Goal: Task Accomplishment & Management: Manage account settings

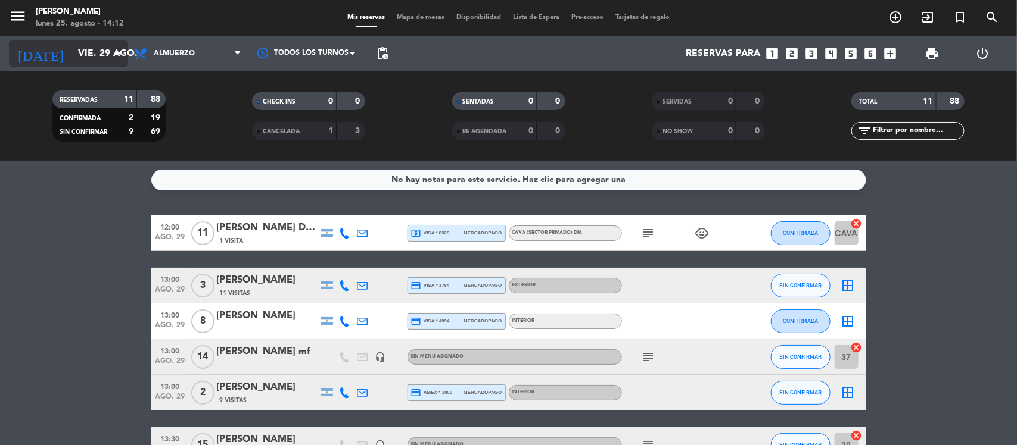
click at [79, 51] on input "vie. 29 ago." at bounding box center [135, 53] width 126 height 23
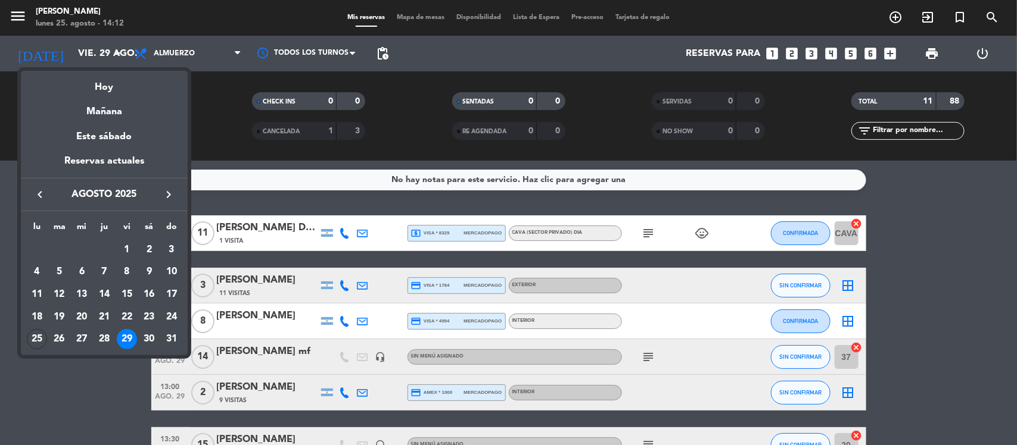
click at [382, 137] on div at bounding box center [508, 222] width 1017 height 445
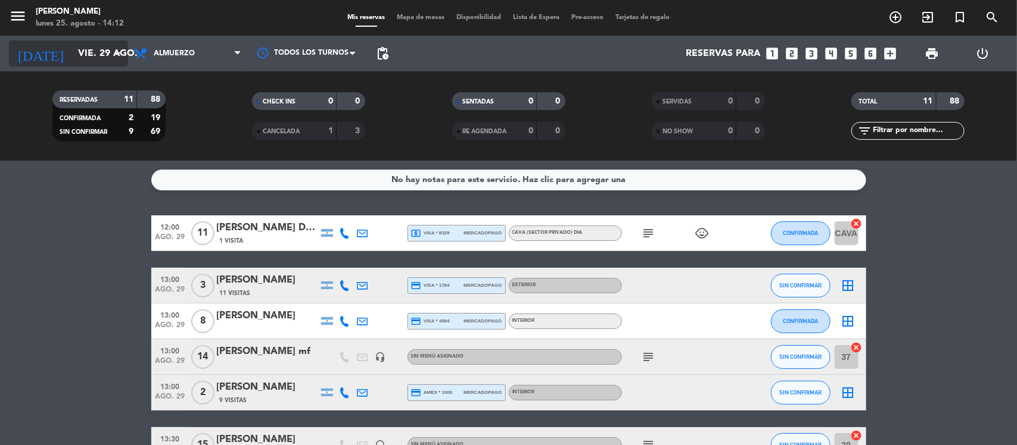
click at [72, 51] on input "vie. 29 ago." at bounding box center [135, 53] width 126 height 23
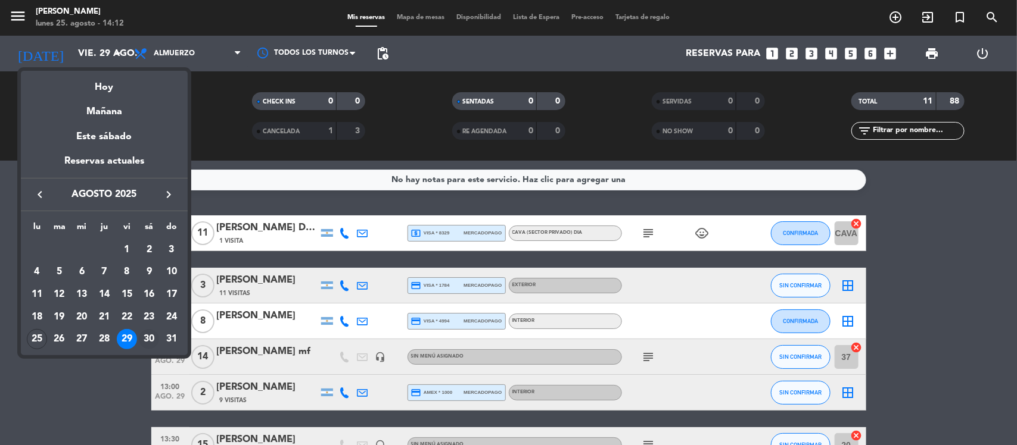
click at [149, 336] on div "30" at bounding box center [149, 339] width 20 height 20
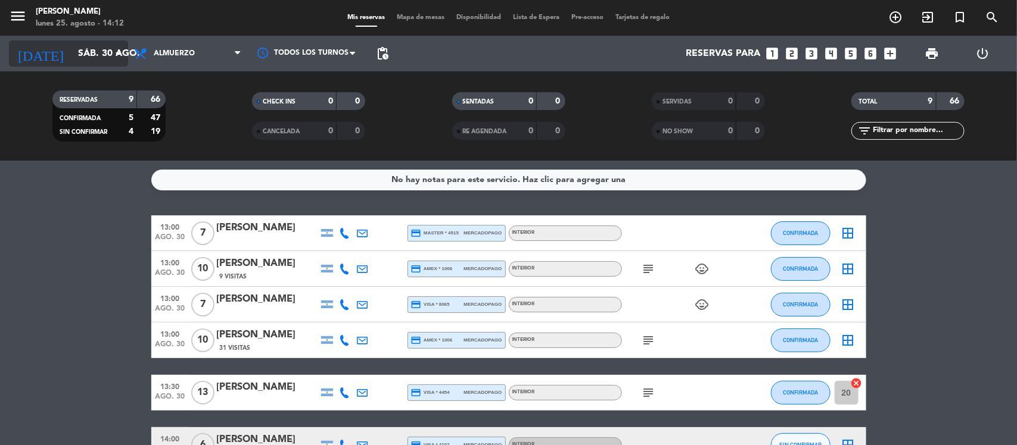
click at [94, 57] on input "sáb. 30 ago." at bounding box center [135, 53] width 126 height 23
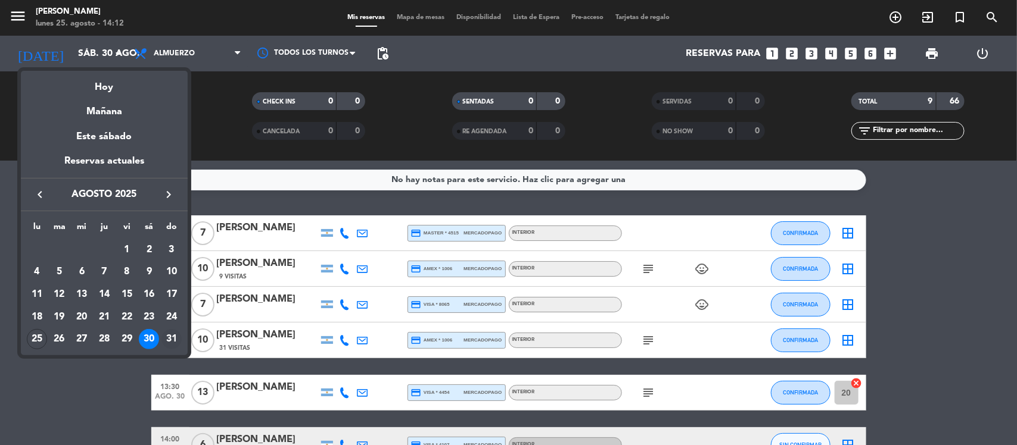
click at [174, 336] on div "31" at bounding box center [171, 339] width 20 height 20
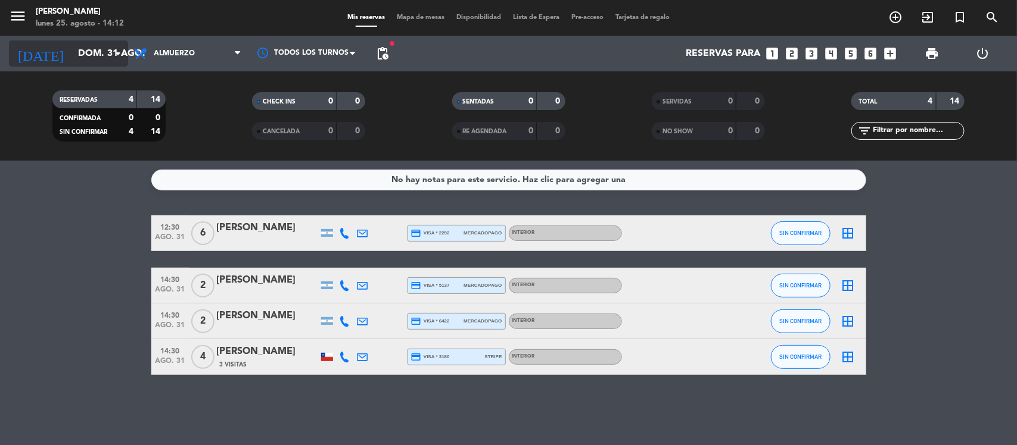
click at [100, 49] on input "dom. 31 ago." at bounding box center [135, 53] width 126 height 23
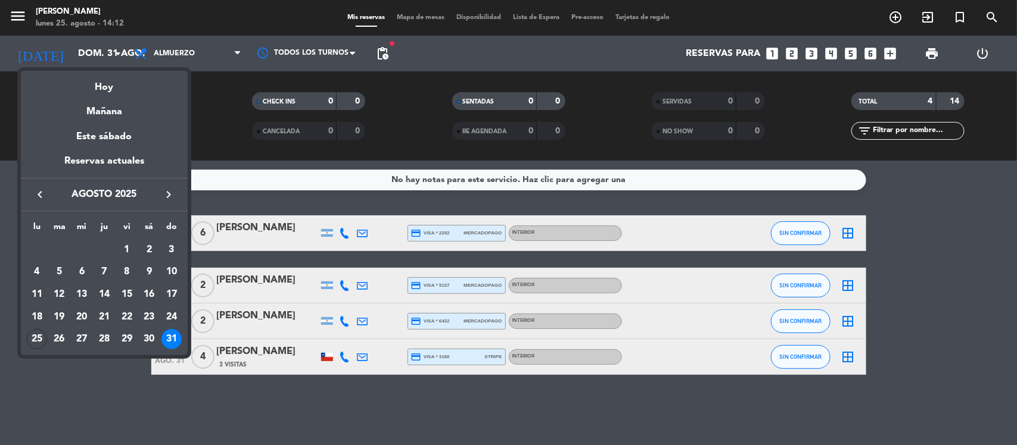
click at [164, 195] on icon "keyboard_arrow_right" at bounding box center [168, 195] width 14 height 14
click at [35, 269] on div "1" at bounding box center [37, 272] width 20 height 20
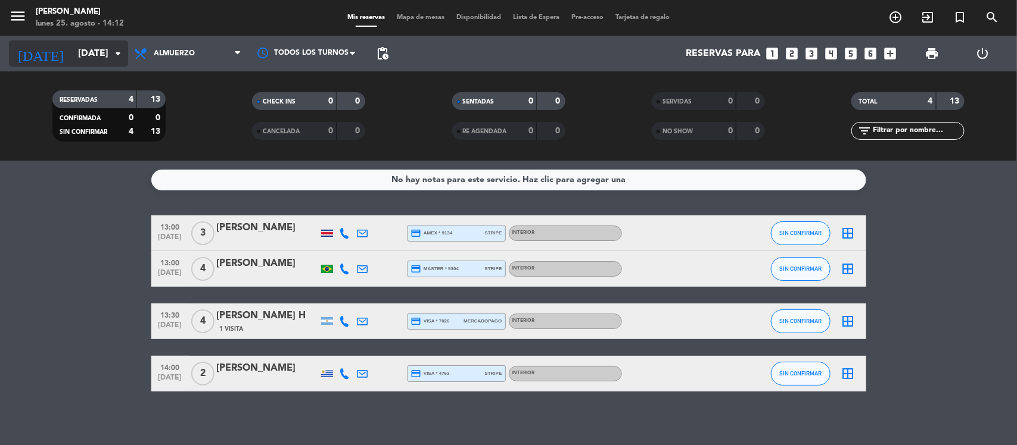
click at [76, 54] on input "[DATE]" at bounding box center [135, 53] width 126 height 23
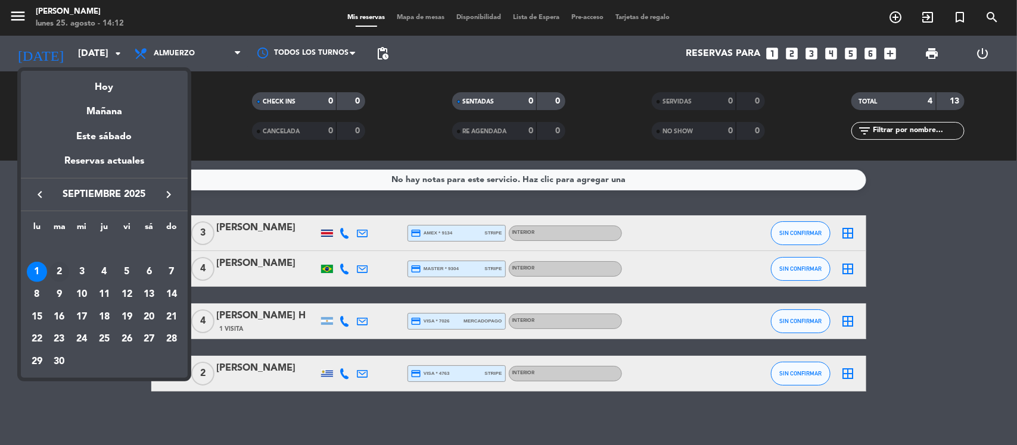
click at [61, 275] on div "2" at bounding box center [59, 272] width 20 height 20
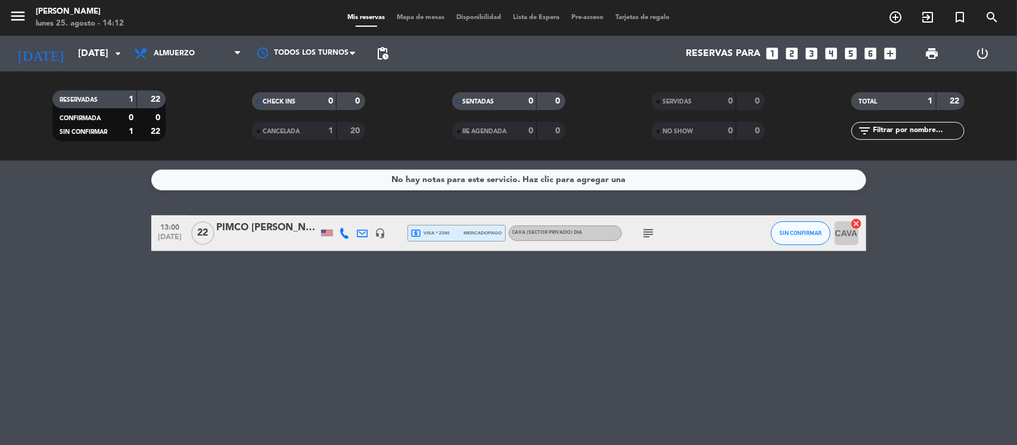
click at [643, 233] on icon "subject" at bounding box center [648, 233] width 14 height 14
click at [72, 52] on input "[DATE]" at bounding box center [135, 53] width 126 height 23
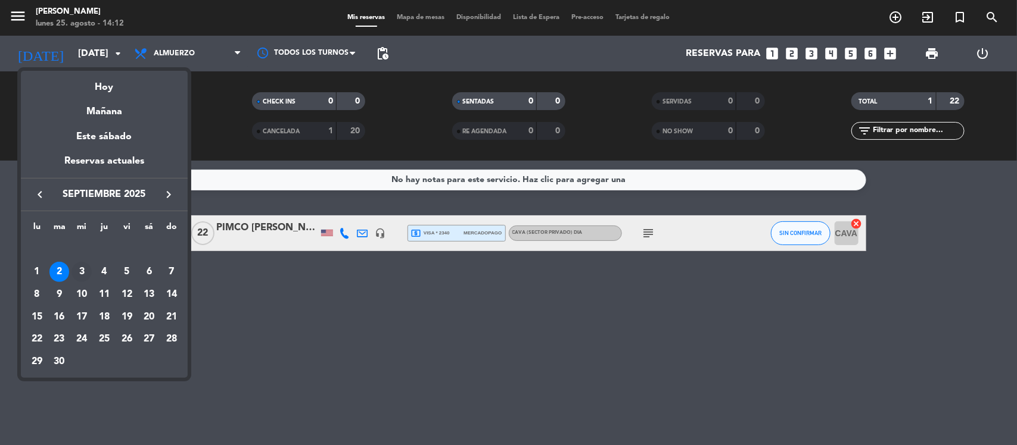
click at [79, 265] on div "3" at bounding box center [81, 272] width 20 height 20
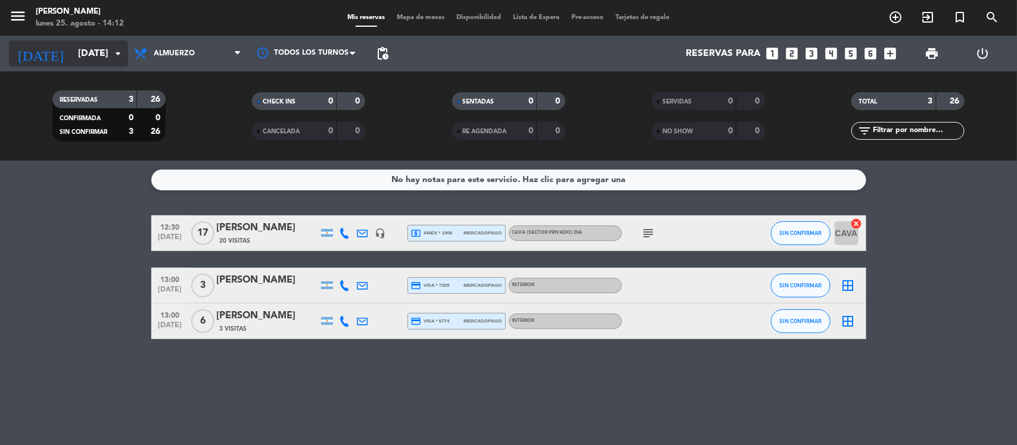
click at [73, 57] on input "[DATE]" at bounding box center [135, 53] width 126 height 23
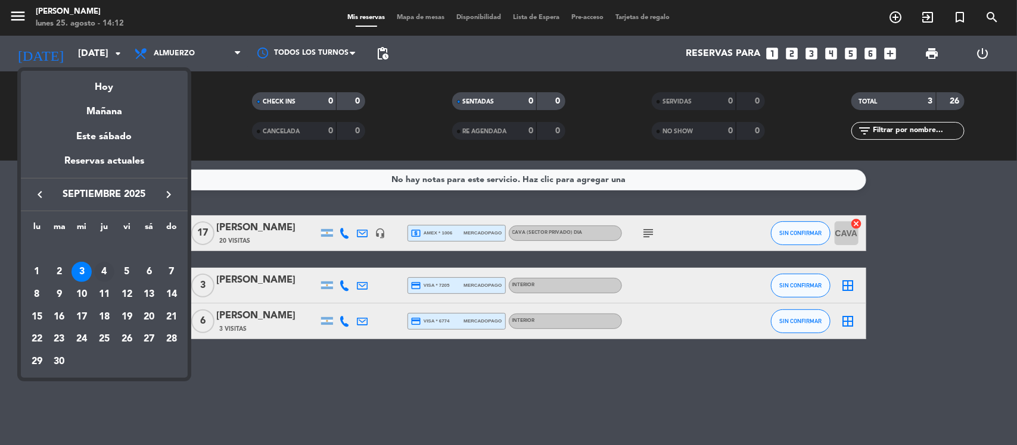
click at [100, 276] on div "4" at bounding box center [104, 272] width 20 height 20
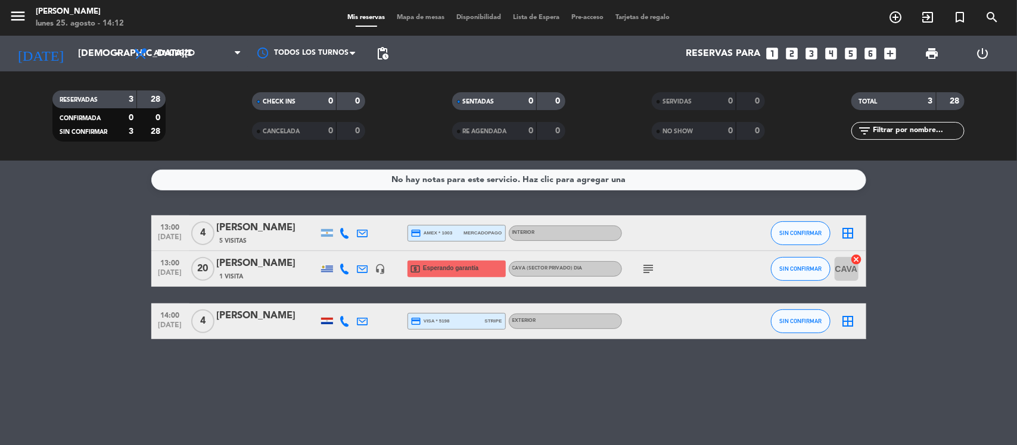
click at [648, 265] on icon "subject" at bounding box center [648, 269] width 14 height 14
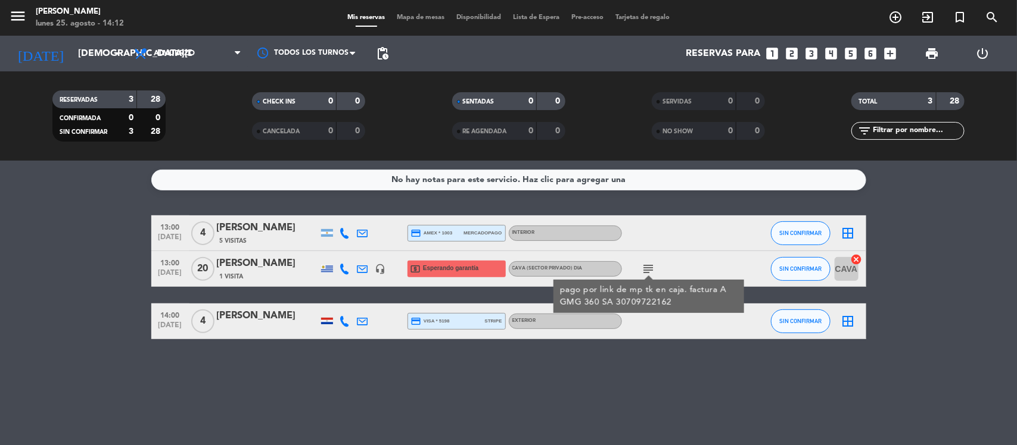
click at [648, 265] on icon "subject" at bounding box center [648, 269] width 14 height 14
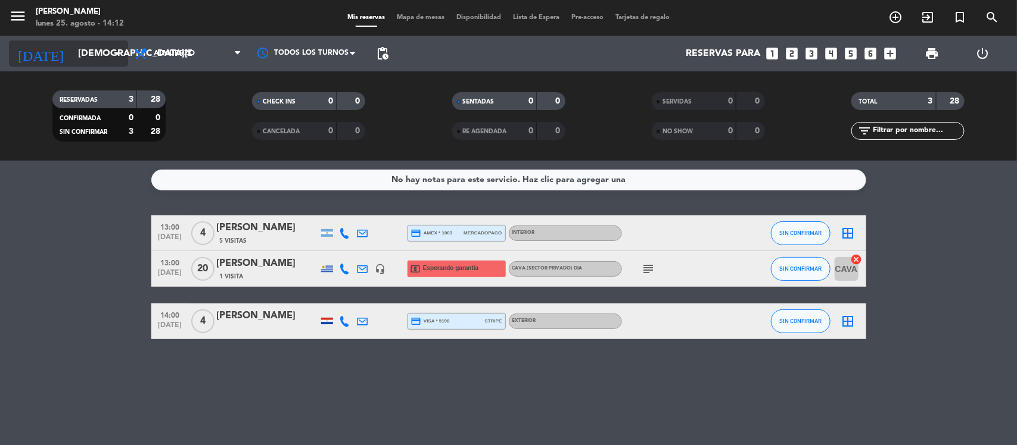
click at [72, 54] on input "[DEMOGRAPHIC_DATA][DATE]" at bounding box center [135, 53] width 126 height 23
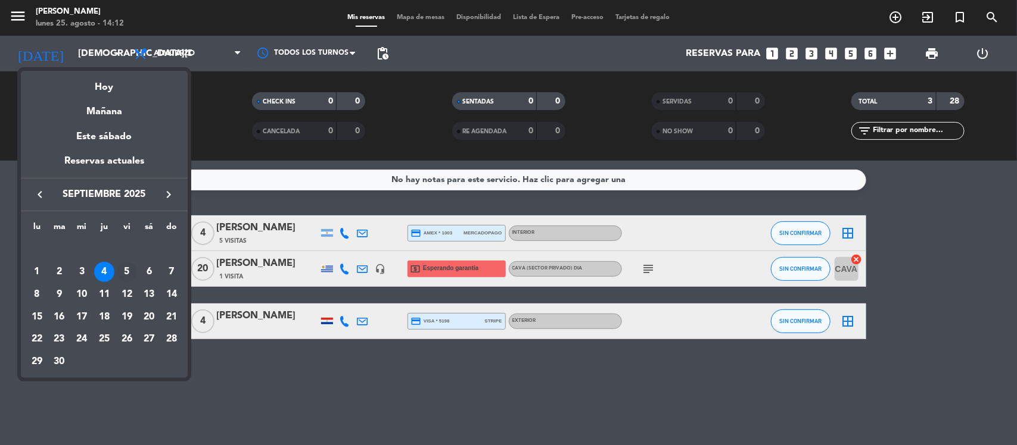
click at [126, 267] on div "5" at bounding box center [127, 272] width 20 height 20
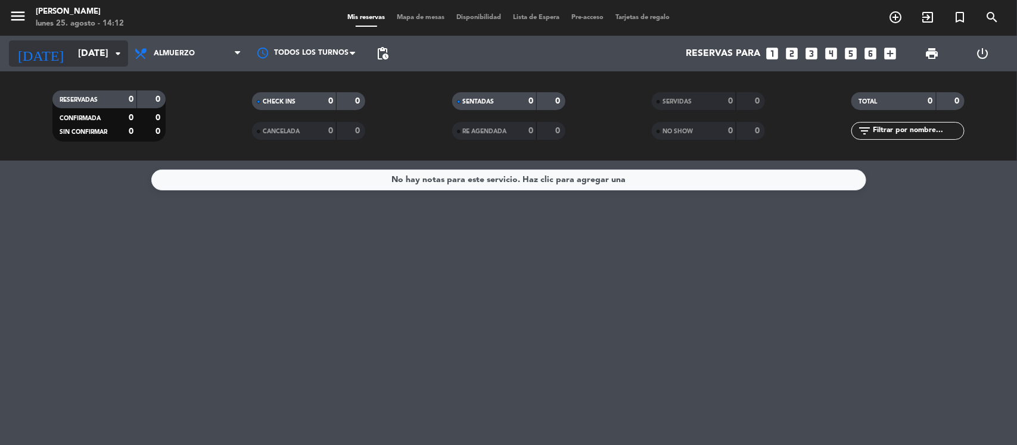
click at [79, 55] on input "[DATE]" at bounding box center [135, 53] width 126 height 23
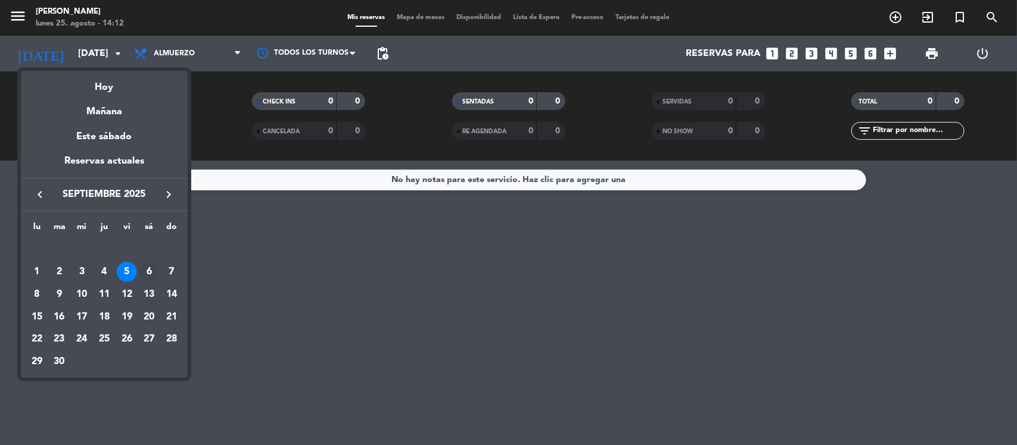
click at [144, 270] on div "6" at bounding box center [149, 272] width 20 height 20
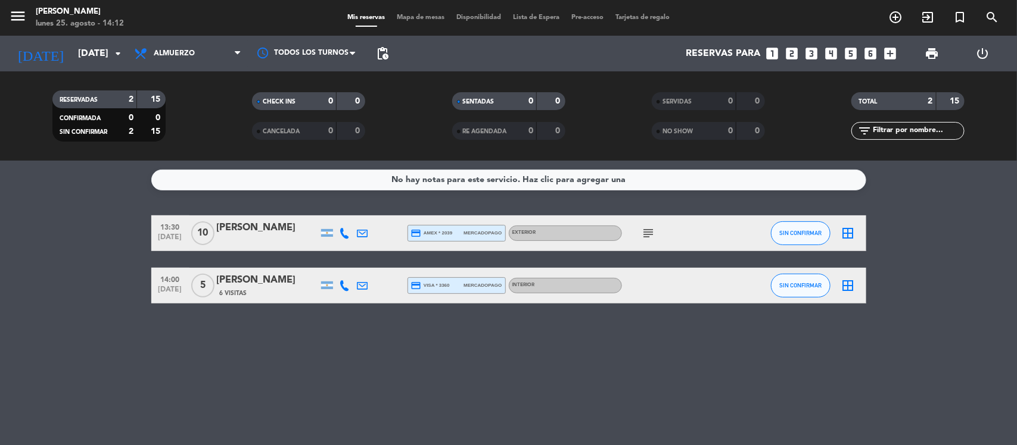
click at [648, 228] on icon "subject" at bounding box center [648, 233] width 14 height 14
click at [96, 51] on input "[DATE]" at bounding box center [135, 53] width 126 height 23
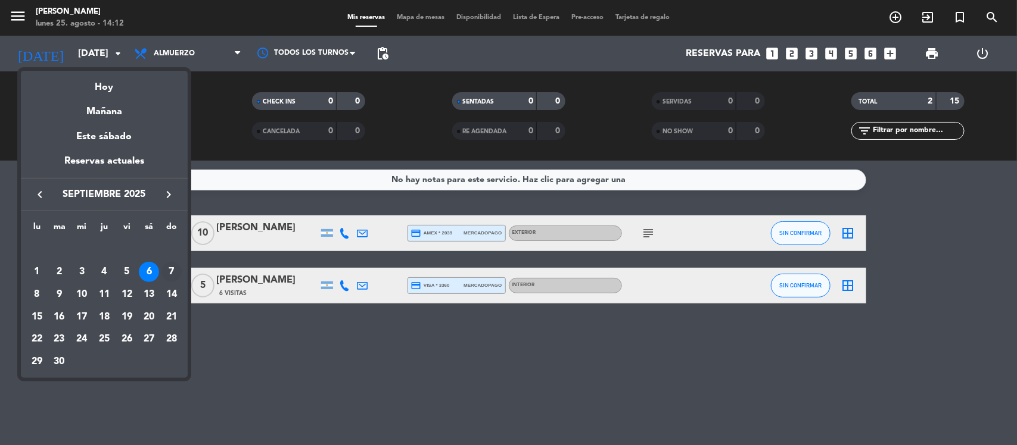
click at [173, 273] on div "7" at bounding box center [171, 272] width 20 height 20
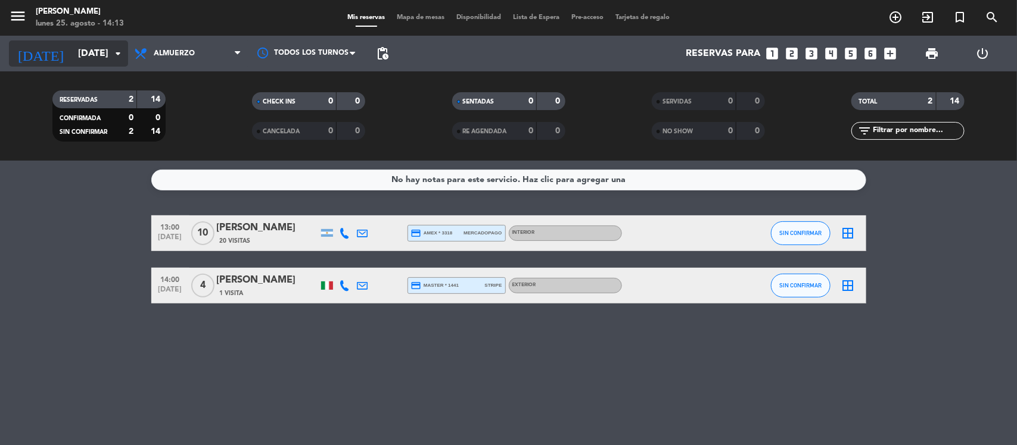
click at [92, 51] on input "[DATE]" at bounding box center [135, 53] width 126 height 23
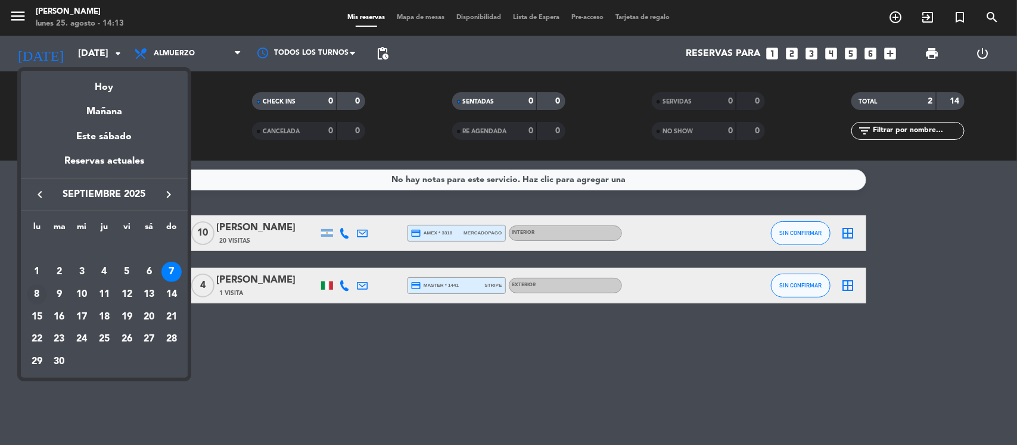
click at [39, 289] on div "8" at bounding box center [37, 295] width 20 height 20
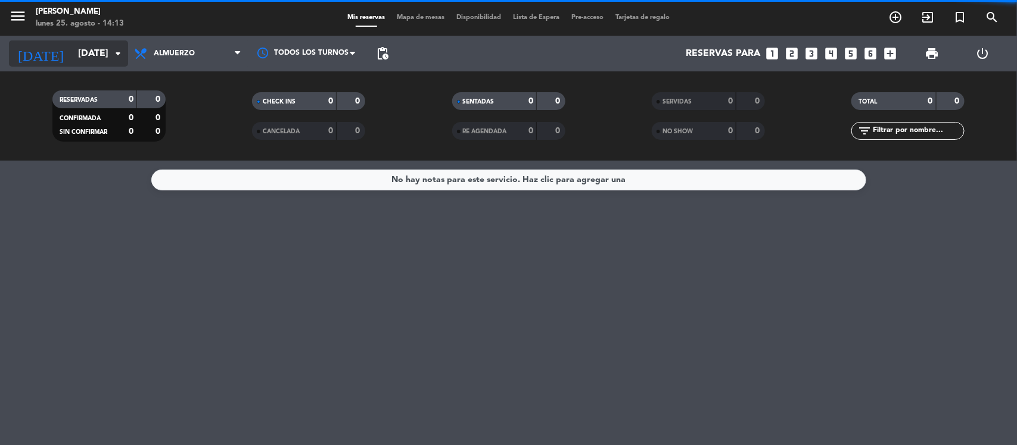
click at [91, 57] on input "[DATE]" at bounding box center [135, 53] width 126 height 23
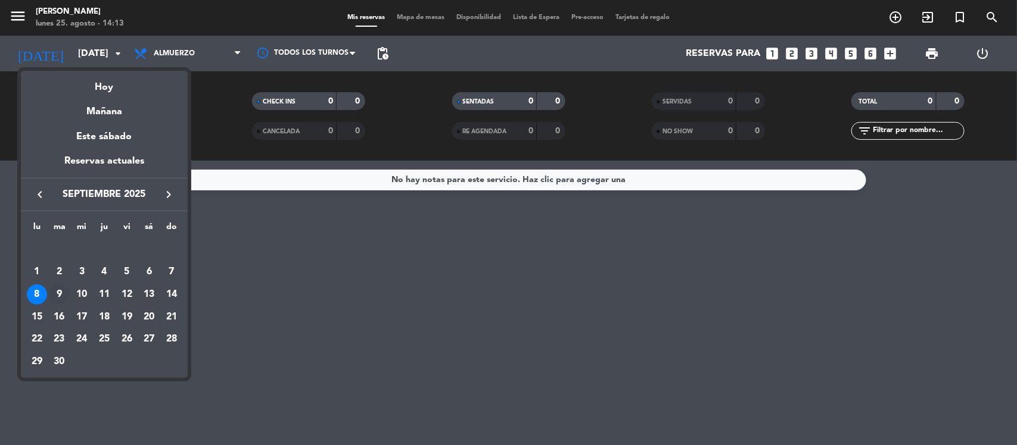
click at [61, 291] on div "9" at bounding box center [59, 295] width 20 height 20
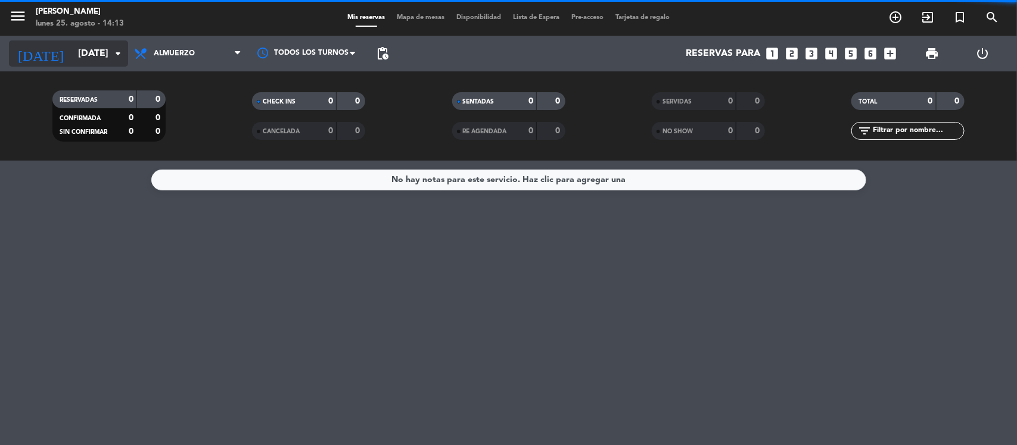
click at [72, 48] on input "[DATE]" at bounding box center [135, 53] width 126 height 23
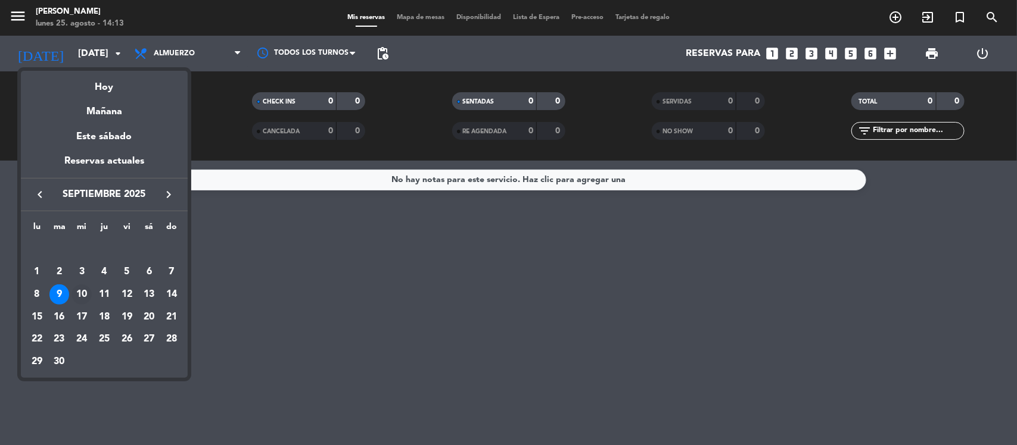
click at [79, 292] on div "10" at bounding box center [81, 295] width 20 height 20
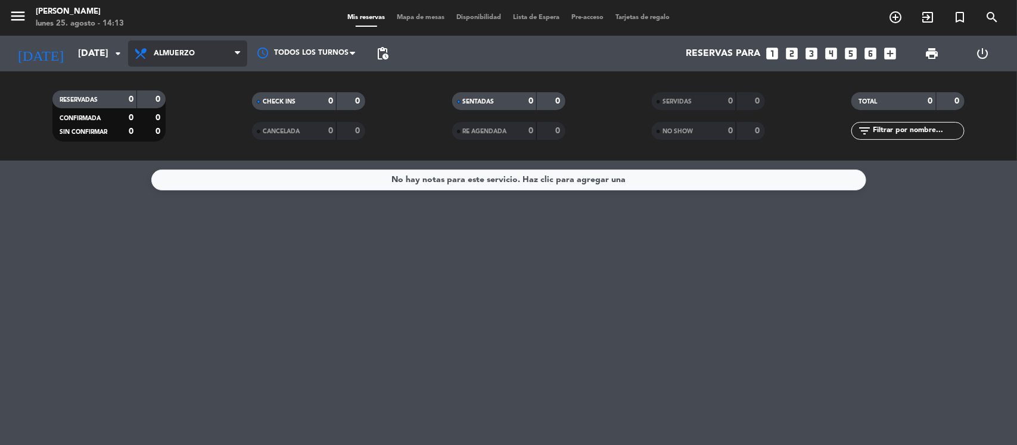
click at [146, 52] on icon at bounding box center [141, 53] width 17 height 14
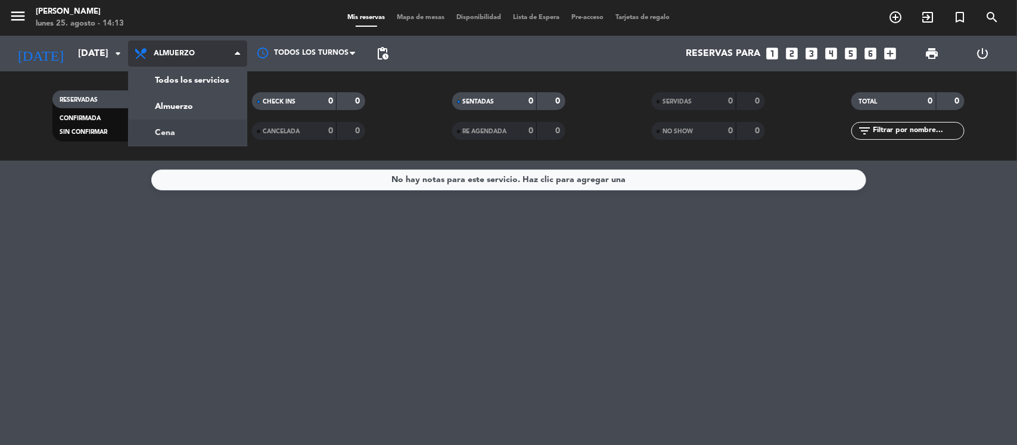
click at [161, 126] on div "menu [PERSON_NAME] [DATE] 25. agosto - 14:13 Mis reservas Mapa de mesas Disponi…" at bounding box center [508, 80] width 1017 height 161
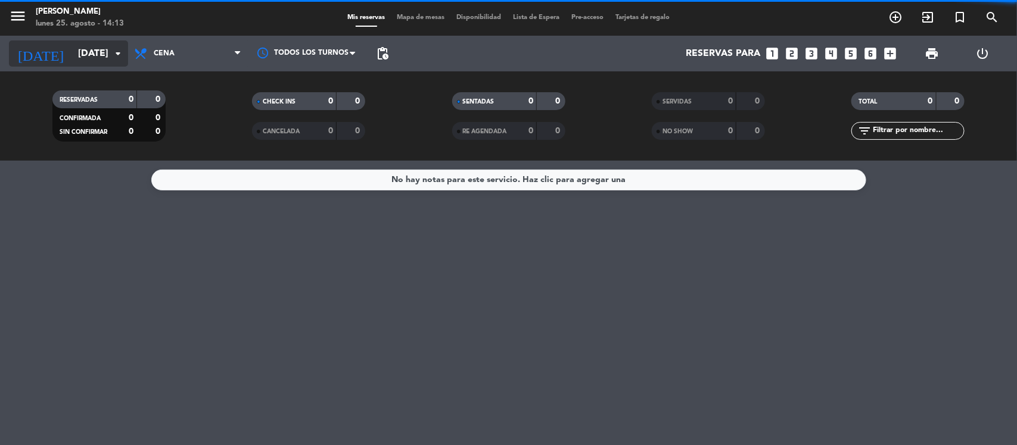
click at [72, 57] on input "[DATE]" at bounding box center [135, 53] width 126 height 23
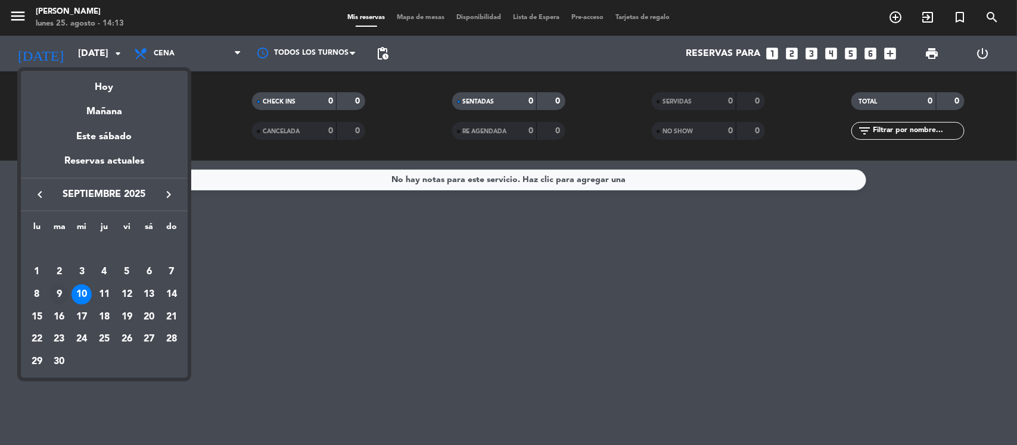
click at [57, 292] on div "9" at bounding box center [59, 295] width 20 height 20
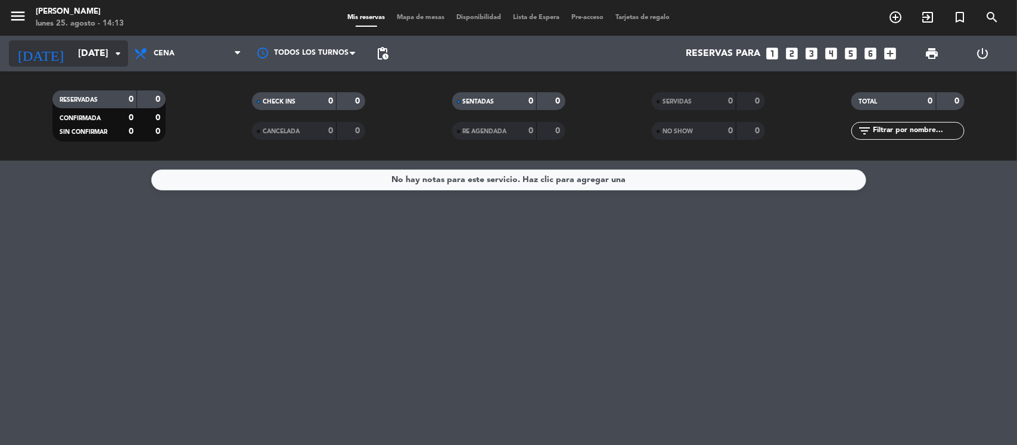
click at [73, 55] on input "[DATE]" at bounding box center [135, 53] width 126 height 23
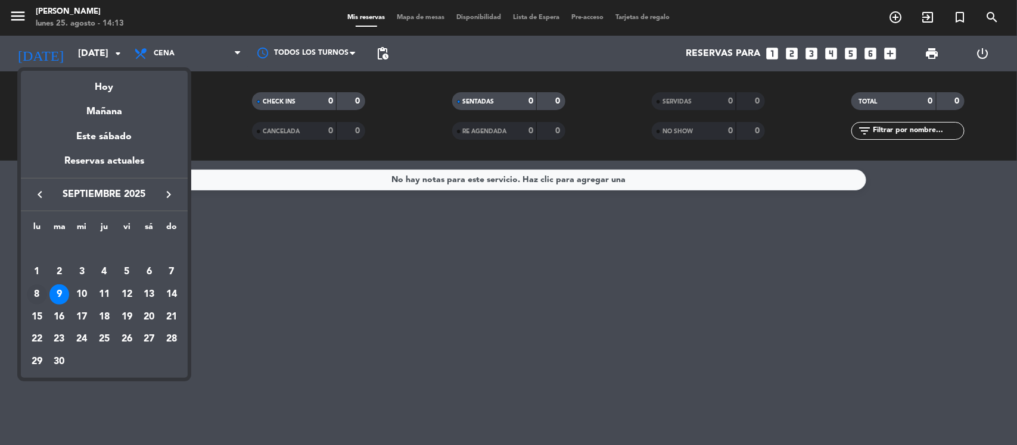
click at [37, 291] on div "8" at bounding box center [37, 295] width 20 height 20
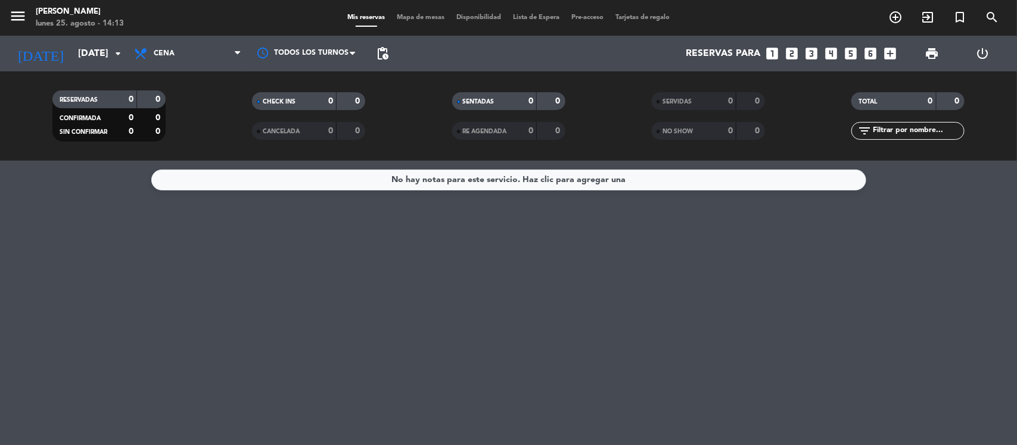
type input "[DATE]"
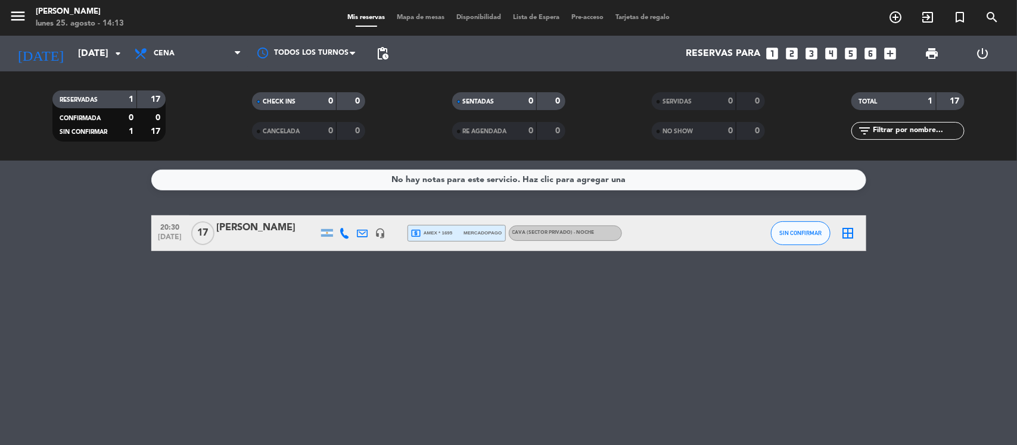
click at [281, 227] on div "[PERSON_NAME]" at bounding box center [267, 227] width 101 height 15
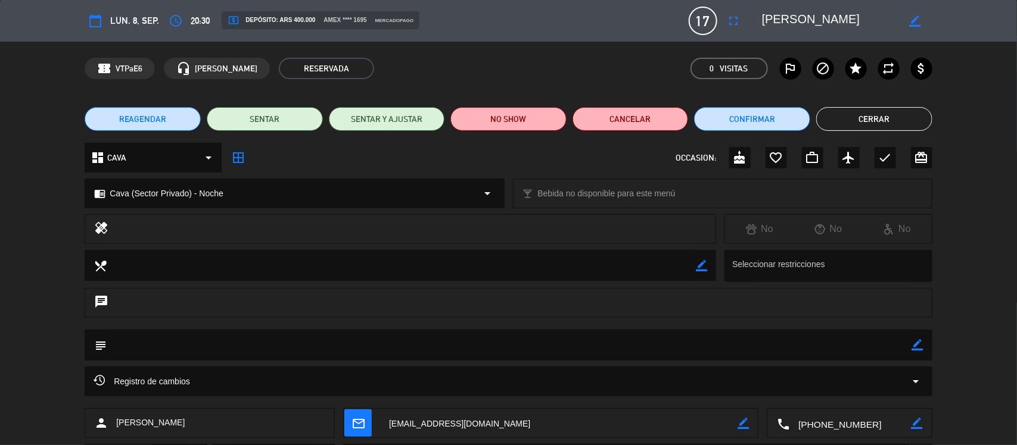
click at [867, 122] on button "Cerrar" at bounding box center [874, 119] width 116 height 24
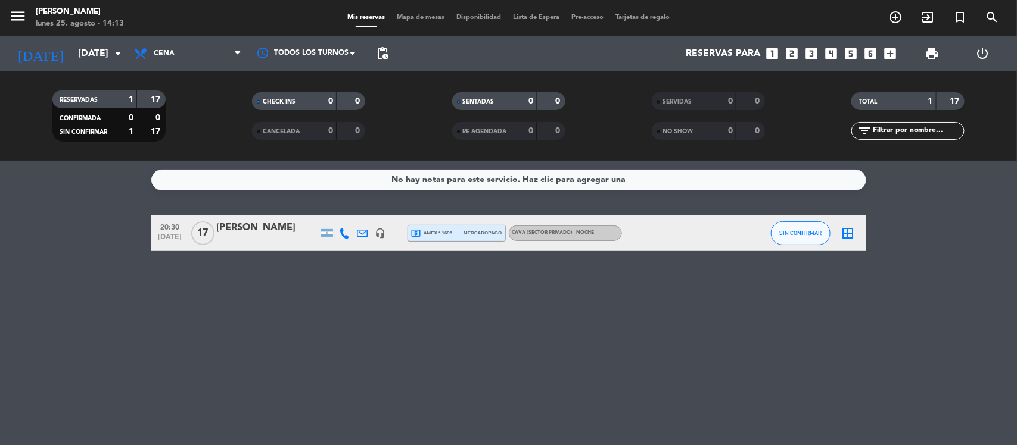
click at [847, 233] on icon "border_all" at bounding box center [848, 233] width 14 height 14
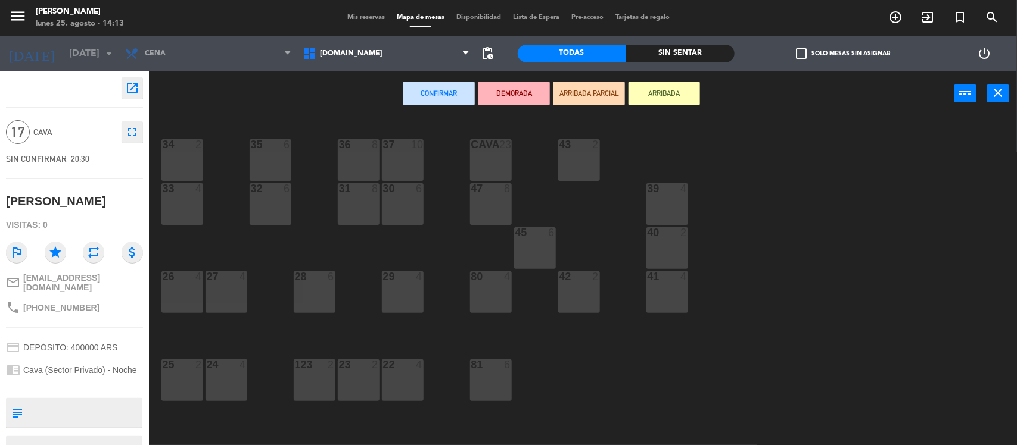
click at [494, 158] on div "CAVA 23" at bounding box center [491, 160] width 42 height 42
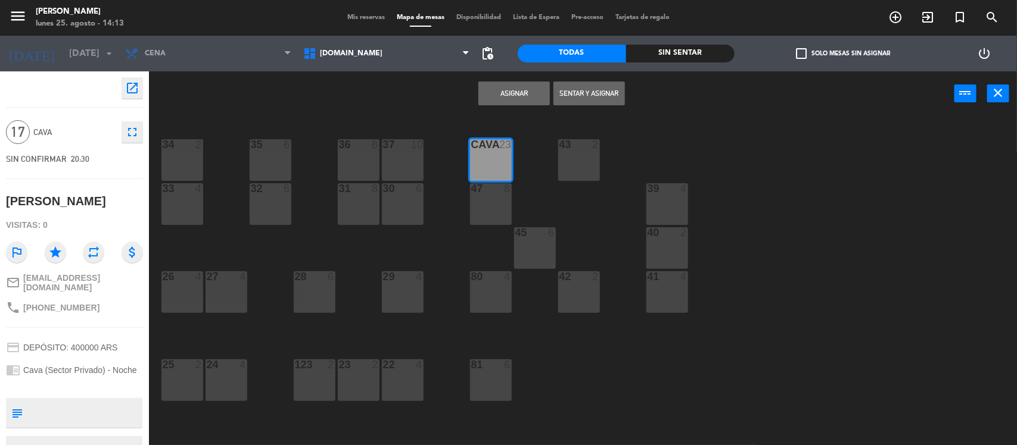
click at [516, 88] on button "Asignar" at bounding box center [513, 94] width 71 height 24
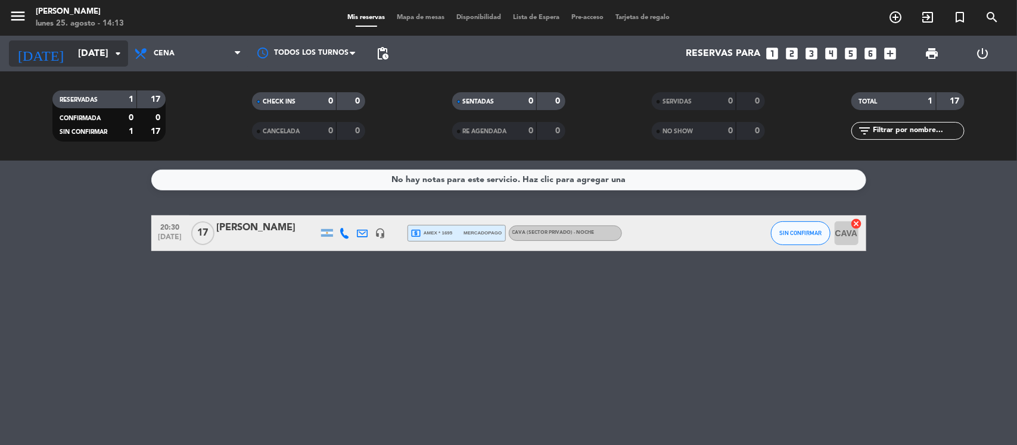
click at [78, 61] on input "[DATE]" at bounding box center [135, 53] width 126 height 23
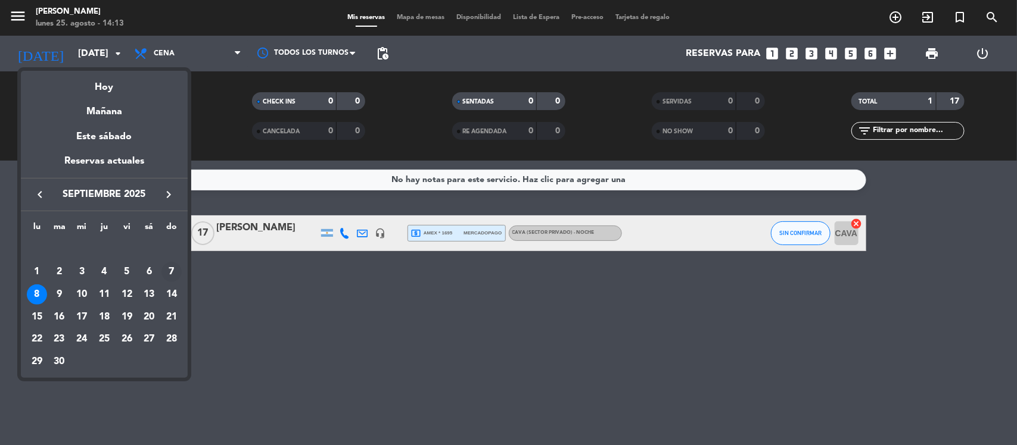
click at [176, 267] on div "7" at bounding box center [171, 272] width 20 height 20
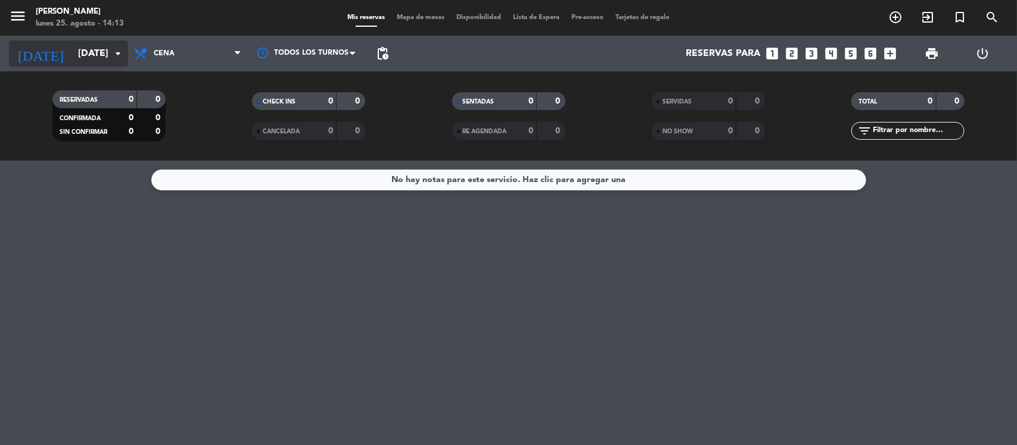
click at [72, 52] on input "[DATE]" at bounding box center [135, 53] width 126 height 23
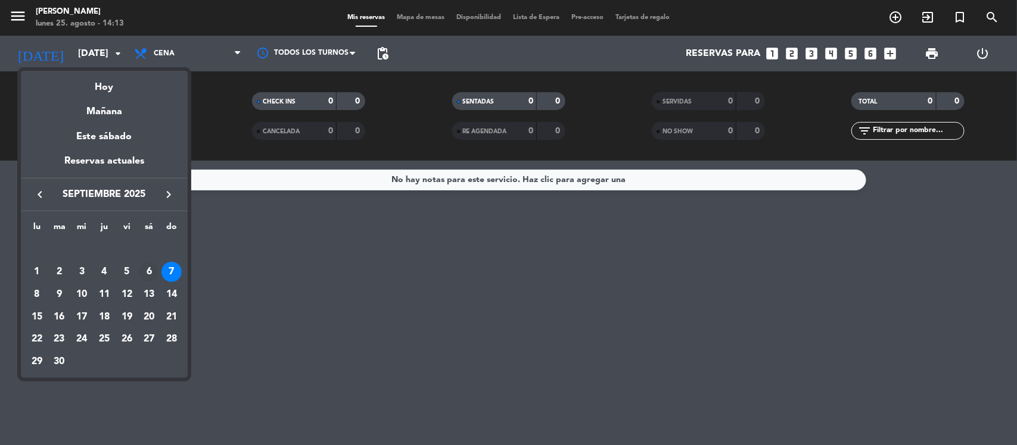
click at [151, 267] on div "6" at bounding box center [149, 272] width 20 height 20
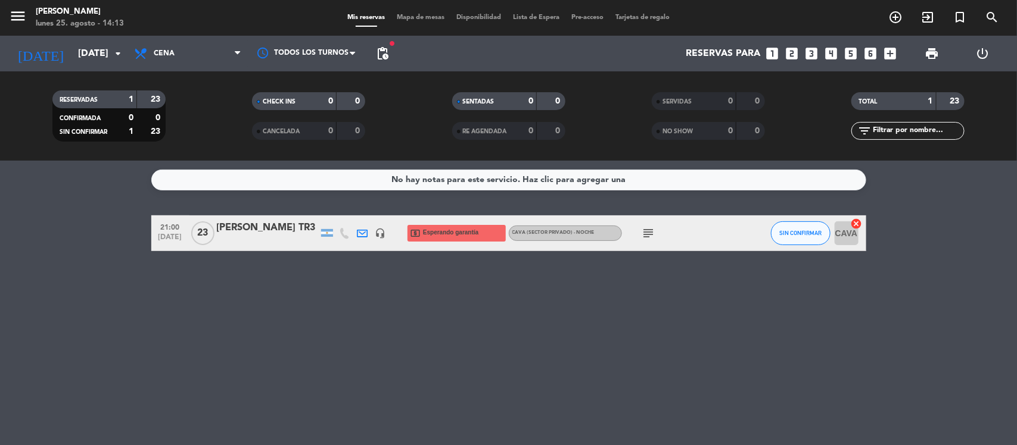
click at [644, 234] on icon "subject" at bounding box center [648, 233] width 14 height 14
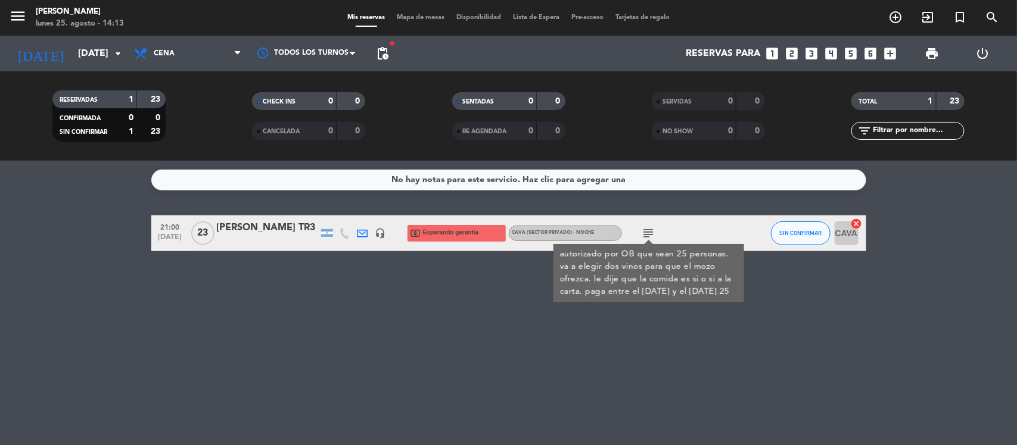
click at [650, 232] on icon "subject" at bounding box center [648, 233] width 14 height 14
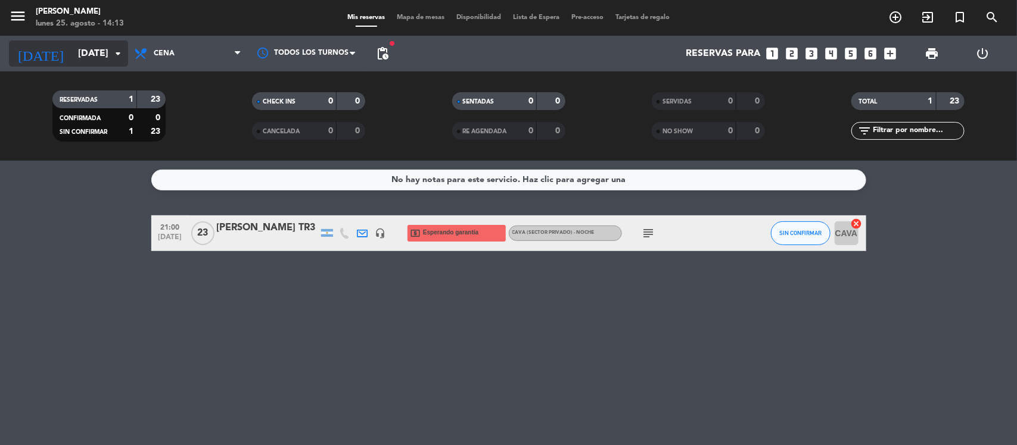
click at [72, 52] on input "[DATE]" at bounding box center [135, 53] width 126 height 23
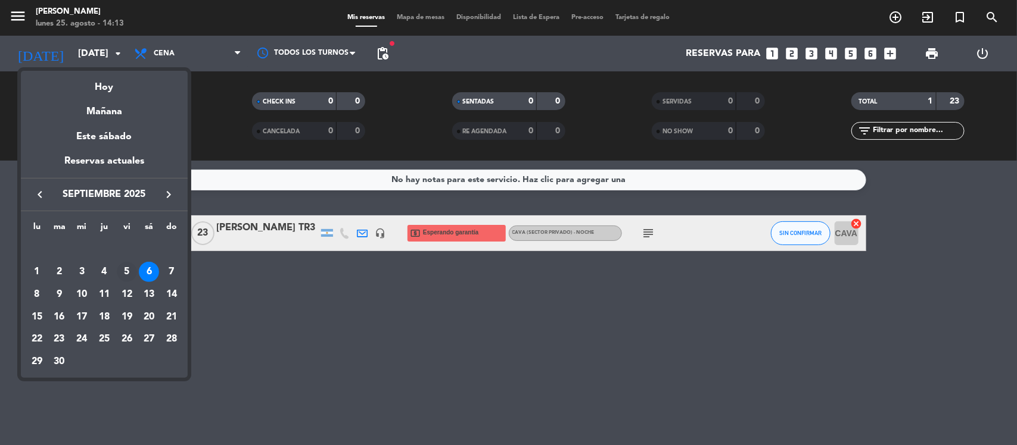
click at [122, 269] on div "5" at bounding box center [127, 272] width 20 height 20
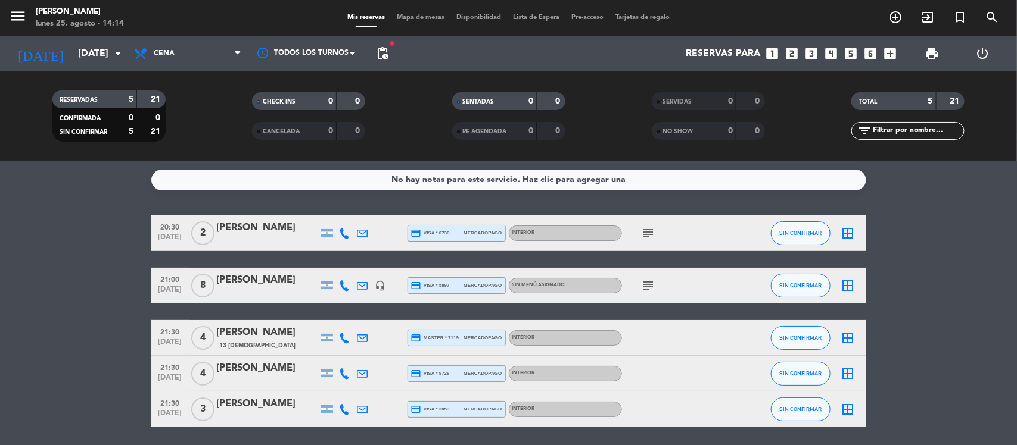
click at [647, 290] on icon "subject" at bounding box center [648, 286] width 14 height 14
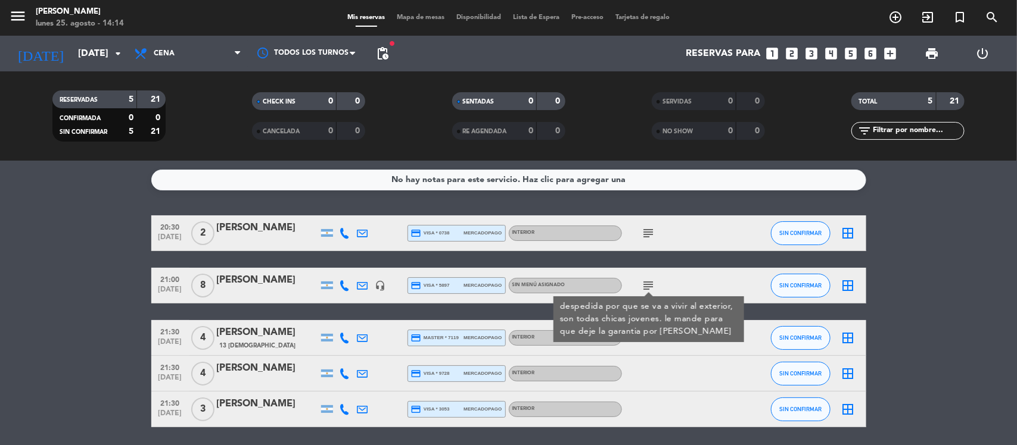
click at [648, 284] on icon "subject" at bounding box center [648, 286] width 14 height 14
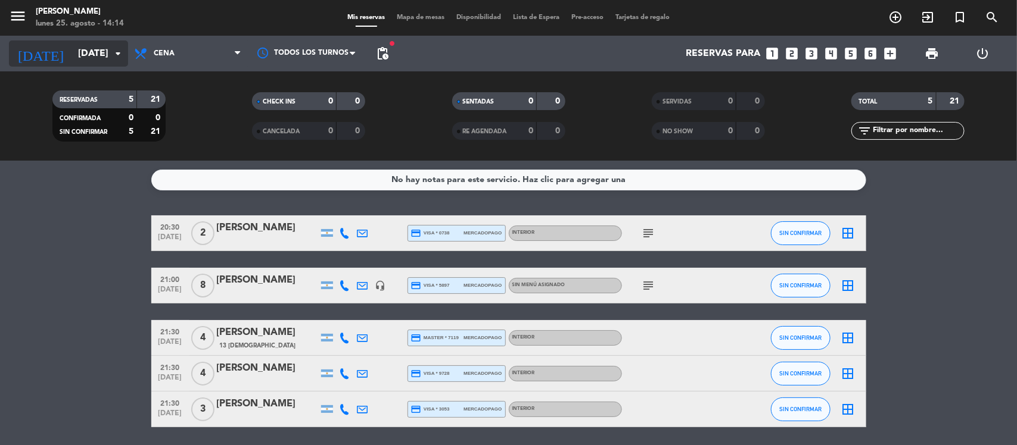
click at [72, 52] on input "[DATE]" at bounding box center [135, 53] width 126 height 23
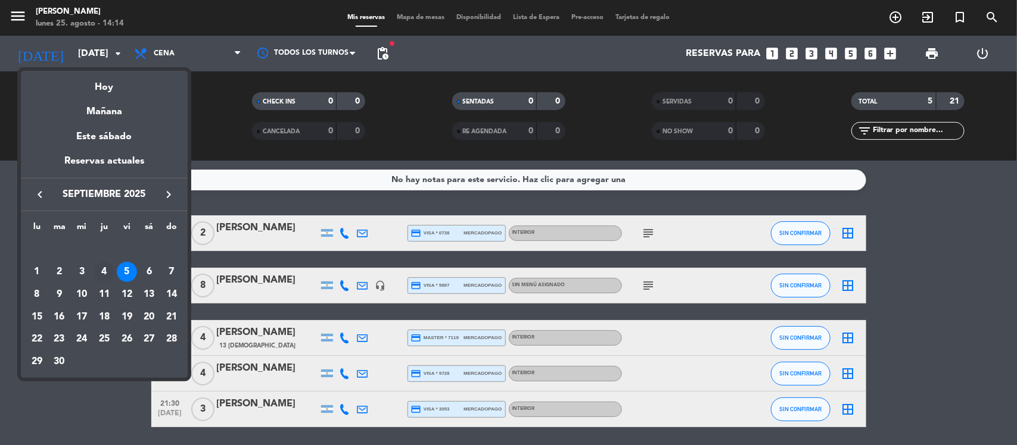
click at [106, 275] on div "4" at bounding box center [104, 272] width 20 height 20
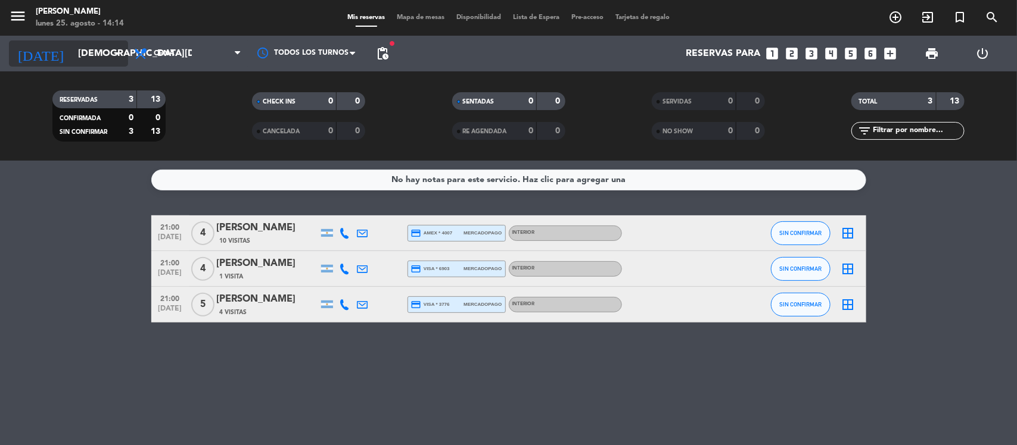
click at [82, 49] on input "[DEMOGRAPHIC_DATA][DATE]" at bounding box center [135, 53] width 126 height 23
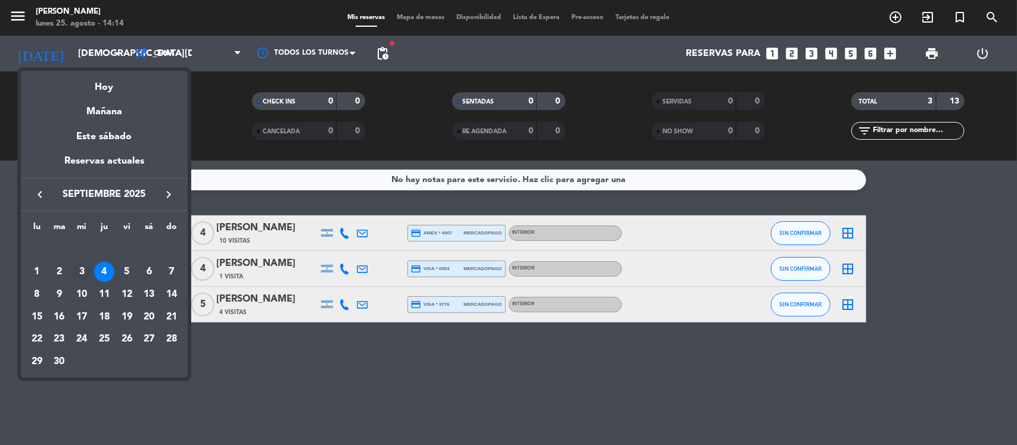
click at [84, 272] on div "3" at bounding box center [81, 272] width 20 height 20
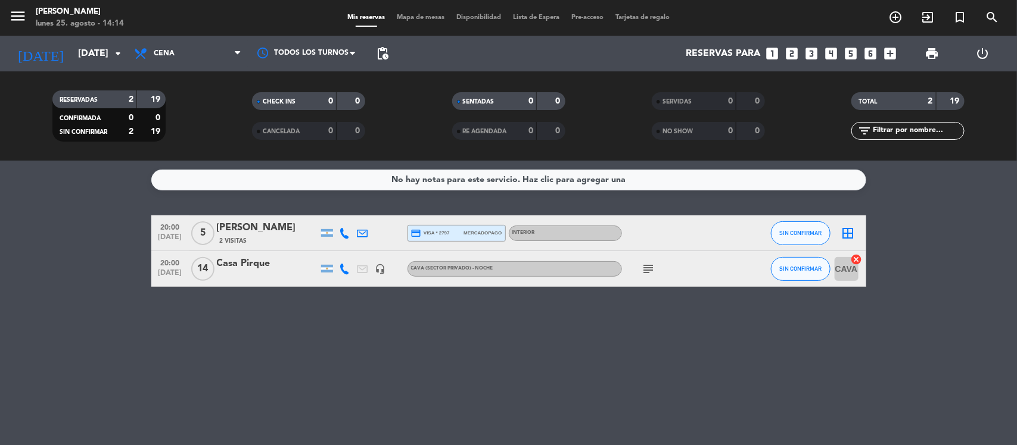
click at [644, 267] on icon "subject" at bounding box center [648, 269] width 14 height 14
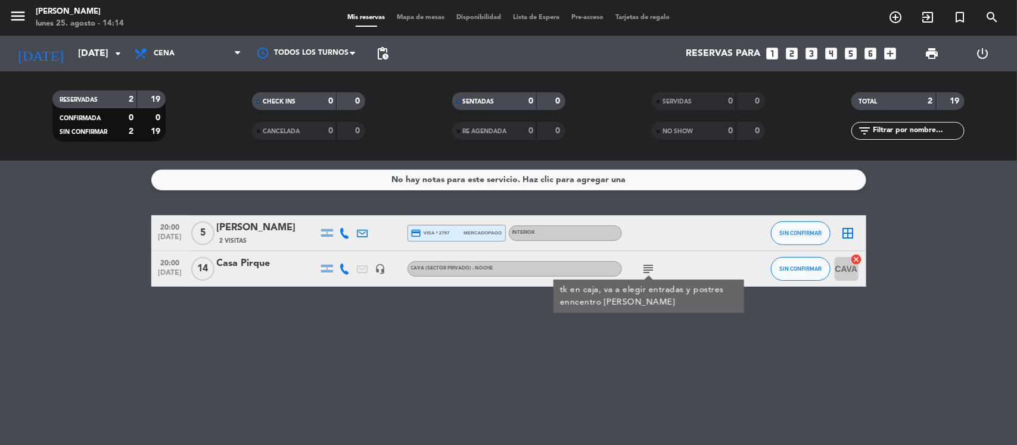
click at [644, 267] on icon "subject" at bounding box center [648, 269] width 14 height 14
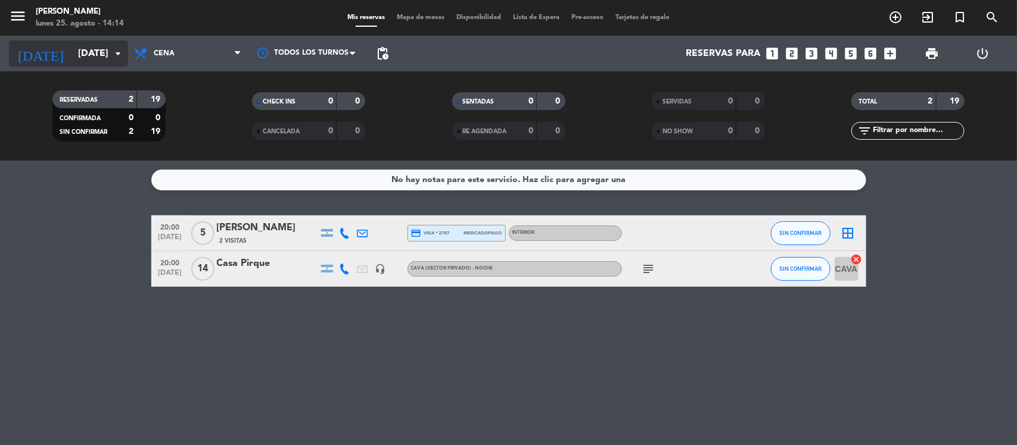
click at [72, 54] on input "[DATE]" at bounding box center [135, 53] width 126 height 23
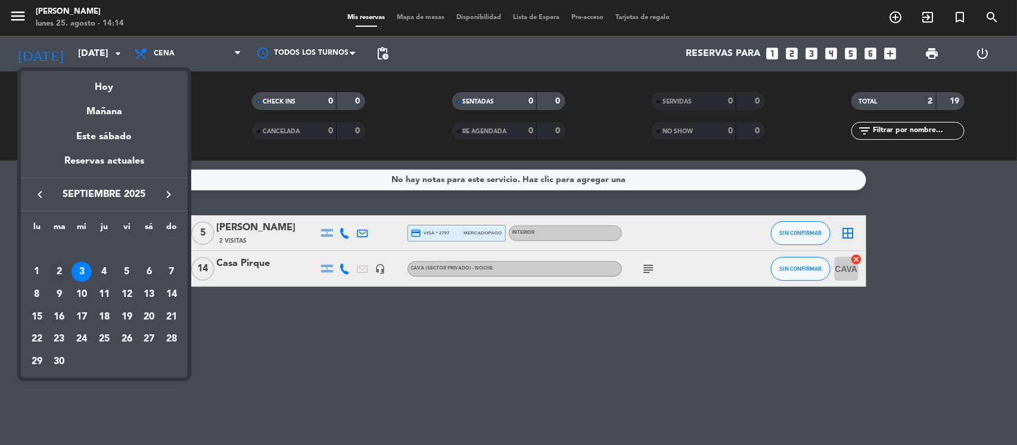
click at [60, 268] on div "2" at bounding box center [59, 272] width 20 height 20
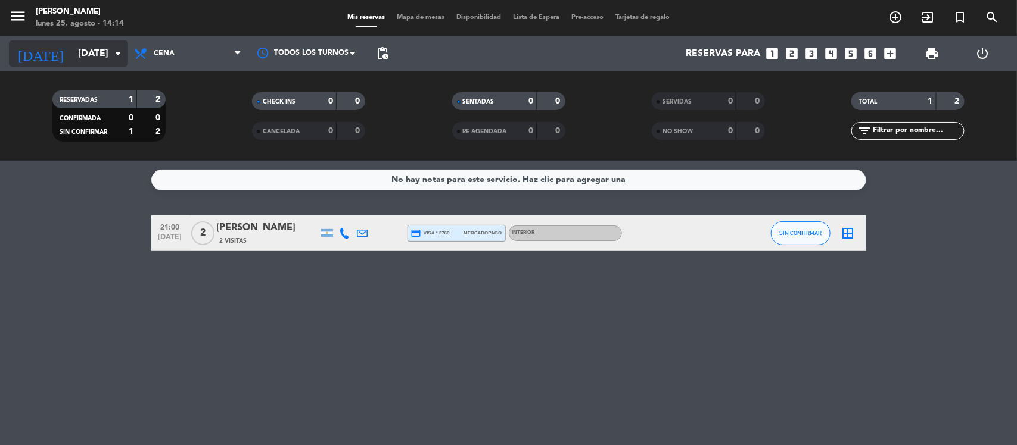
click at [72, 52] on input "[DATE]" at bounding box center [135, 53] width 126 height 23
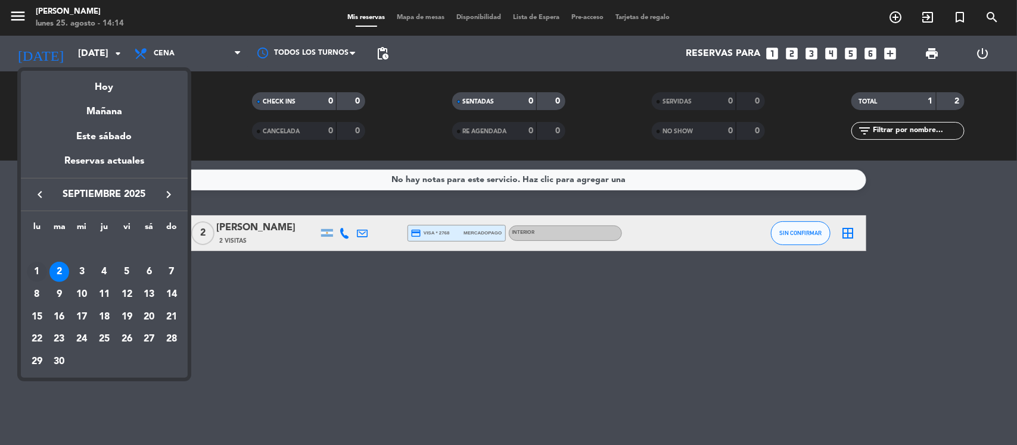
click at [36, 269] on div "1" at bounding box center [37, 272] width 20 height 20
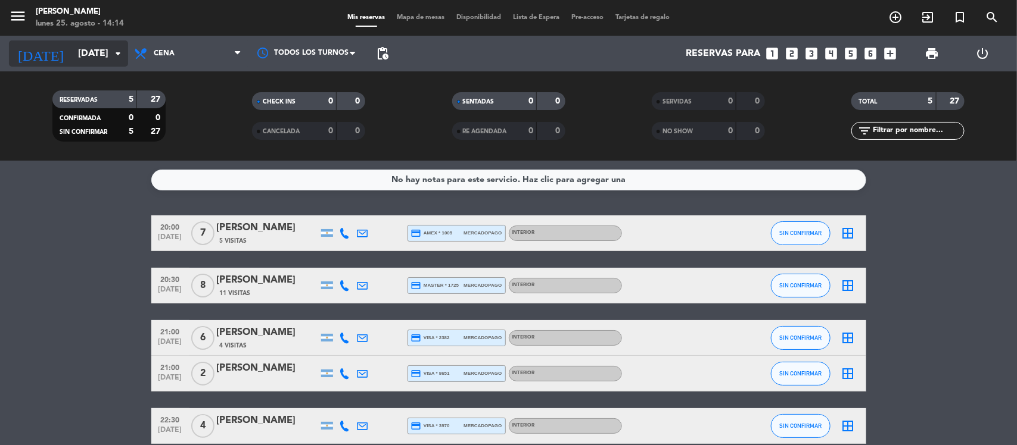
click at [74, 51] on input "[DATE]" at bounding box center [135, 53] width 126 height 23
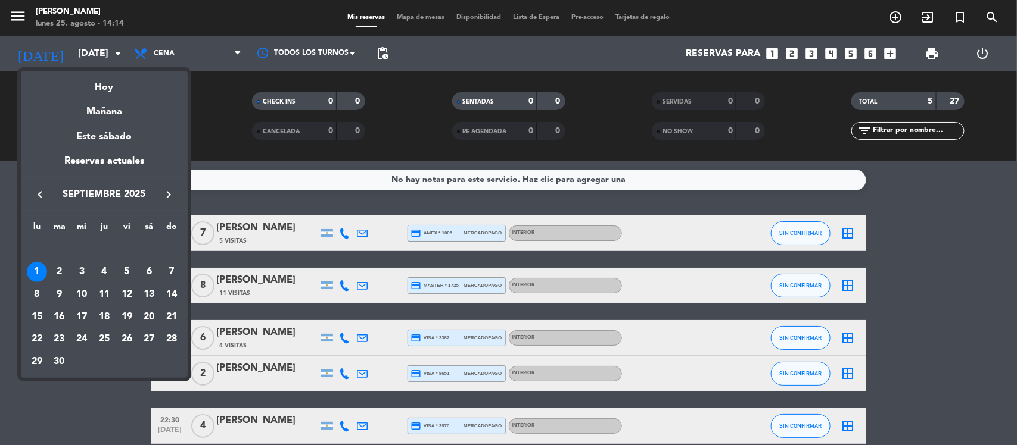
click at [38, 195] on icon "keyboard_arrow_left" at bounding box center [40, 195] width 14 height 14
click at [174, 336] on div "31" at bounding box center [171, 339] width 20 height 20
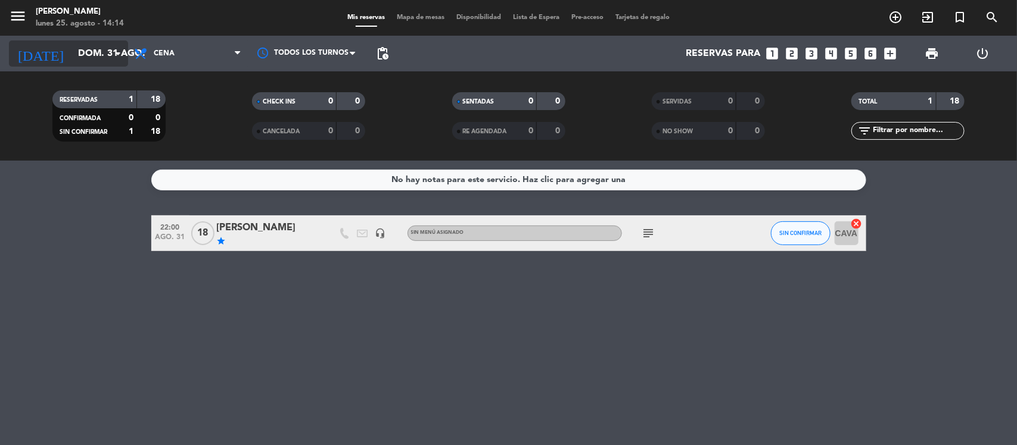
click at [72, 51] on input "dom. 31 ago." at bounding box center [135, 53] width 126 height 23
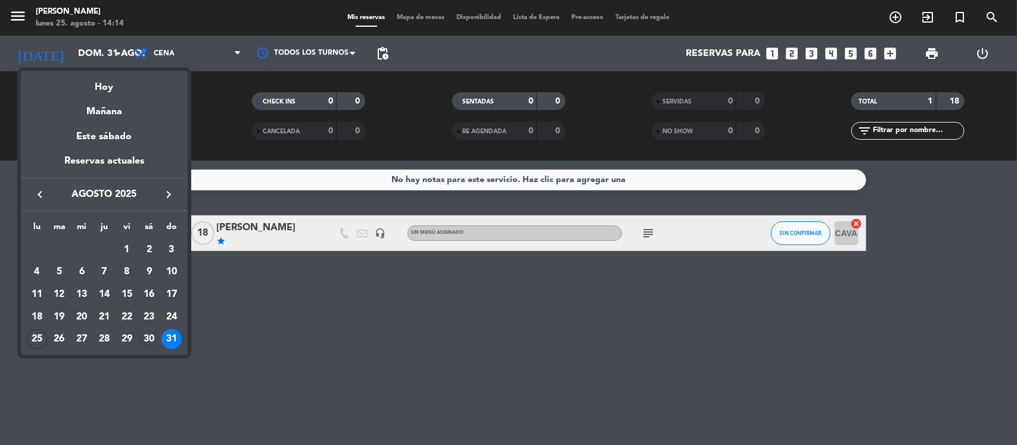
click at [150, 338] on div "30" at bounding box center [149, 339] width 20 height 20
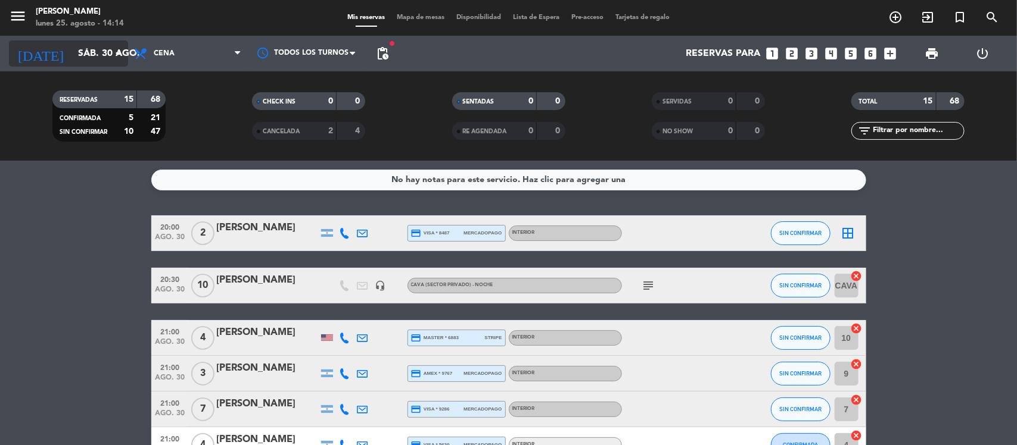
click at [72, 51] on input "sáb. 30 ago." at bounding box center [135, 53] width 126 height 23
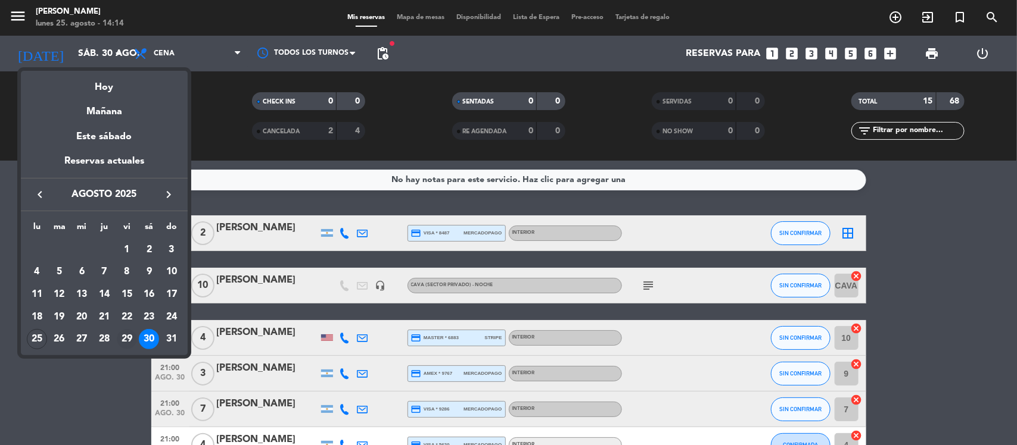
click at [121, 331] on div "29" at bounding box center [127, 339] width 20 height 20
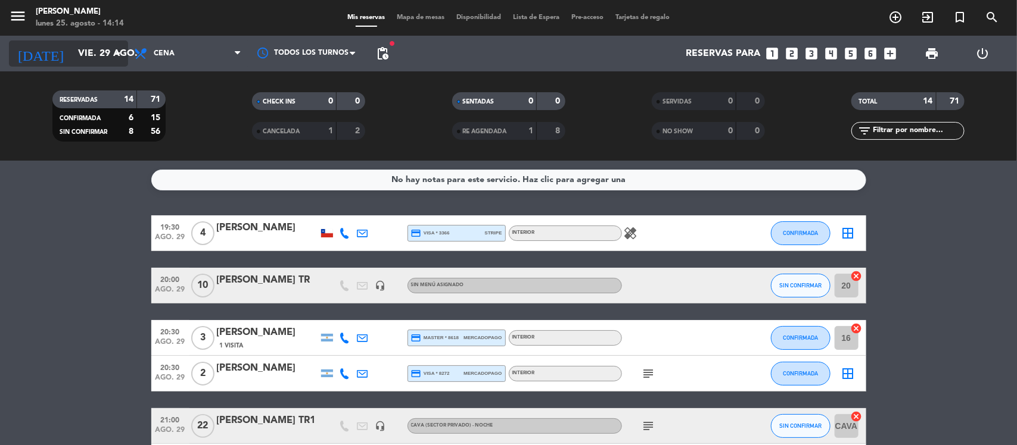
click at [72, 57] on input "vie. 29 ago." at bounding box center [135, 53] width 126 height 23
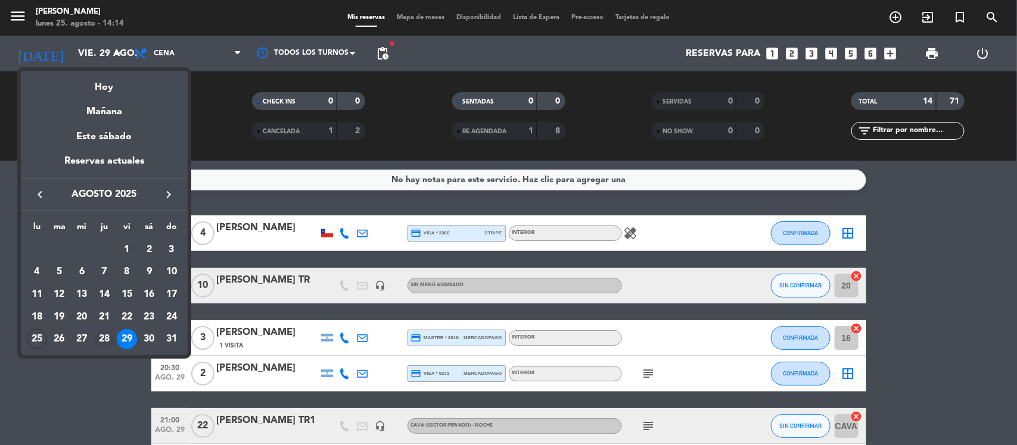
click at [104, 334] on div "28" at bounding box center [104, 339] width 20 height 20
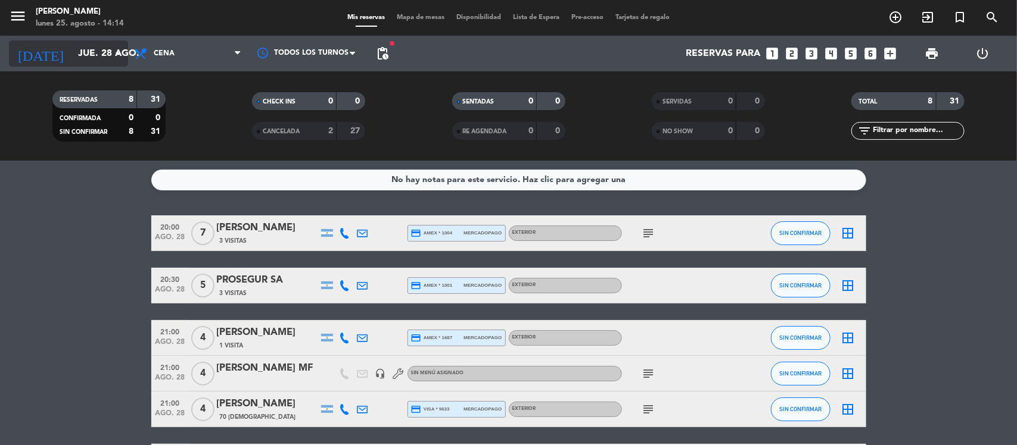
click at [72, 57] on input "jue. 28 ago." at bounding box center [135, 53] width 126 height 23
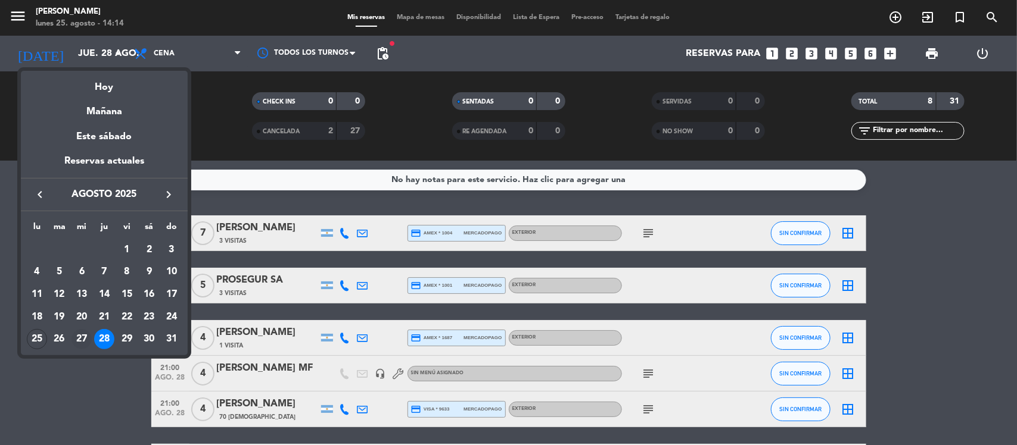
click at [79, 341] on div "27" at bounding box center [81, 339] width 20 height 20
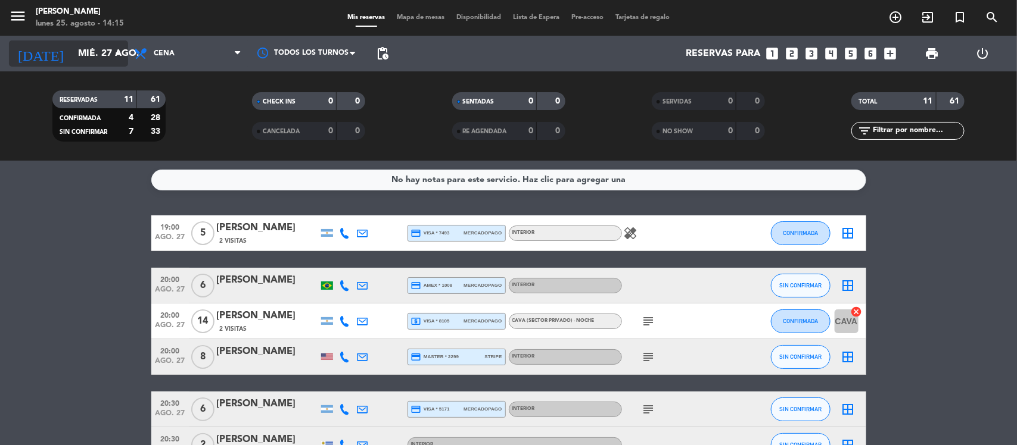
click at [82, 55] on input "mié. 27 ago." at bounding box center [135, 53] width 126 height 23
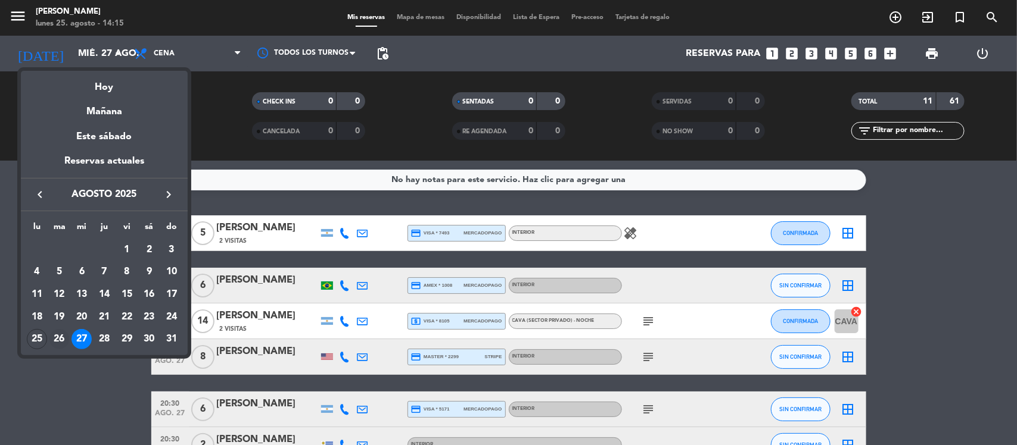
click at [63, 341] on div "26" at bounding box center [59, 339] width 20 height 20
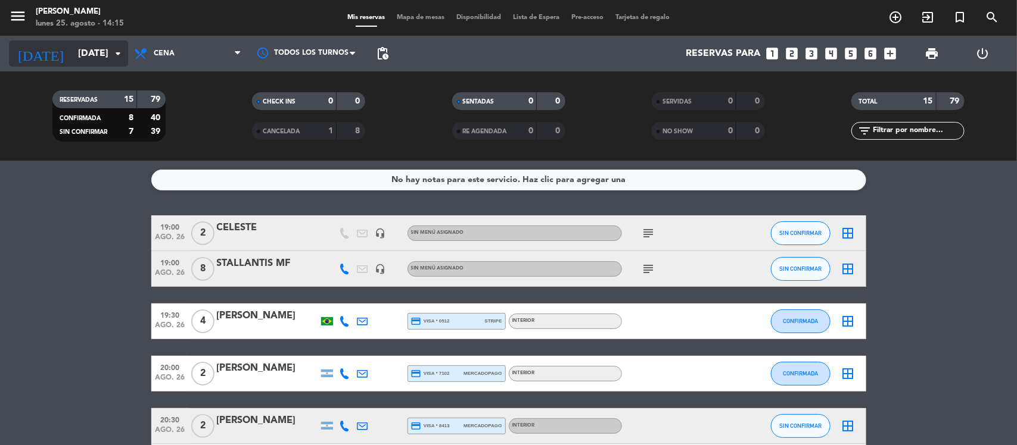
click at [79, 51] on input "[DATE]" at bounding box center [135, 53] width 126 height 23
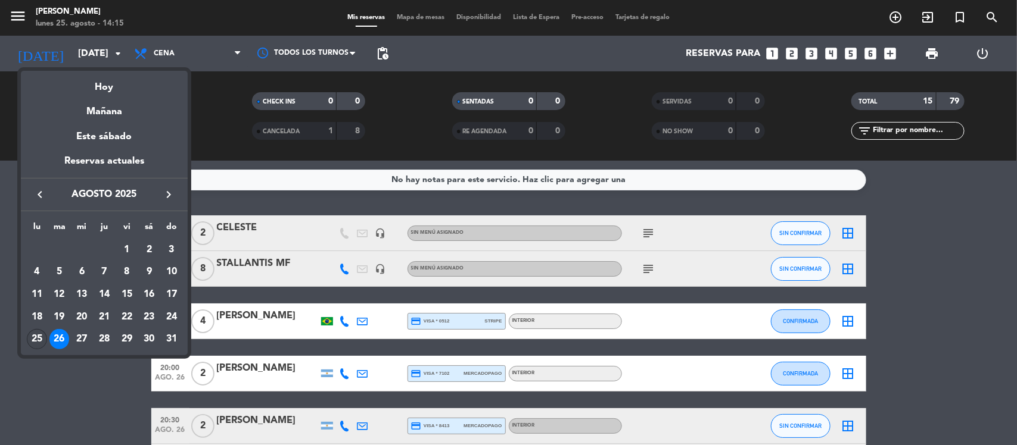
click at [34, 334] on div "25" at bounding box center [37, 339] width 20 height 20
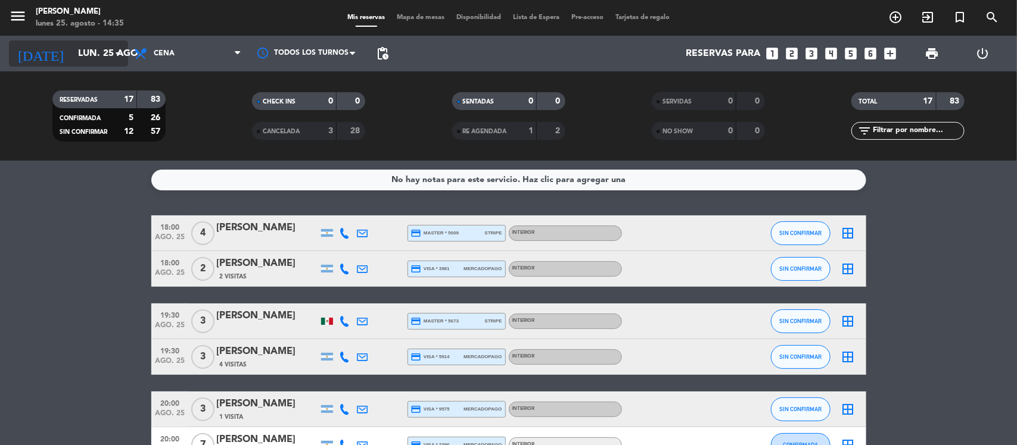
click at [82, 49] on input "lun. 25 ago." at bounding box center [135, 53] width 126 height 23
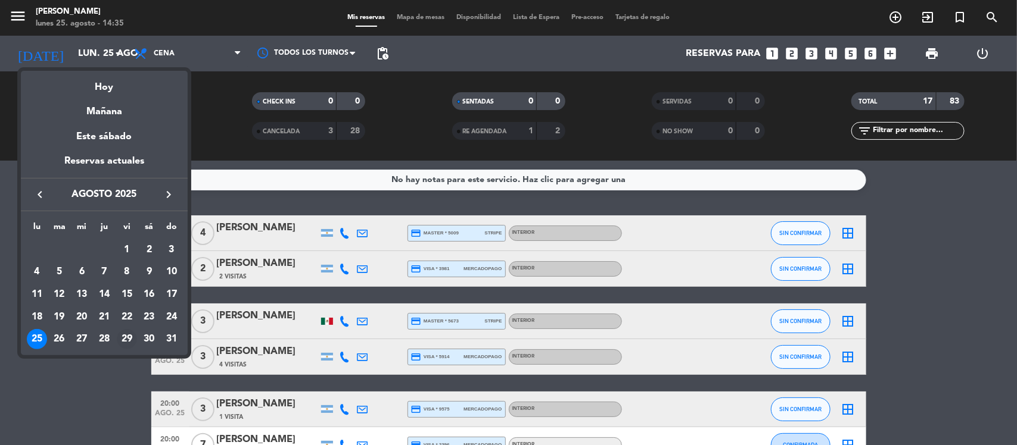
click at [122, 335] on div "29" at bounding box center [127, 339] width 20 height 20
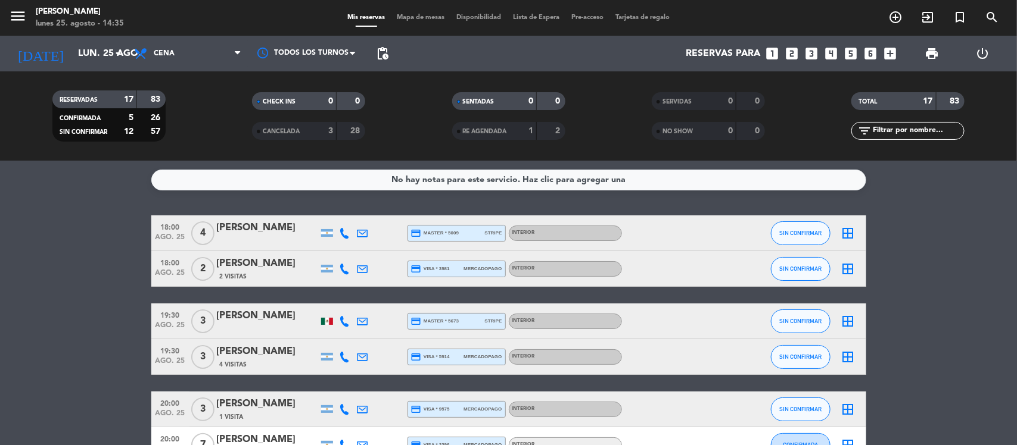
type input "vie. 29 ago."
click at [162, 46] on span "Cena" at bounding box center [187, 53] width 119 height 26
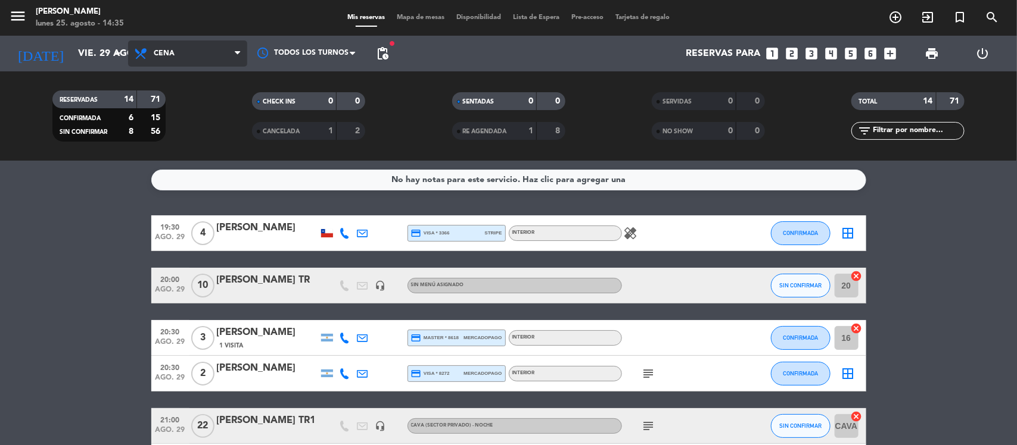
click at [164, 51] on span "Cena" at bounding box center [164, 53] width 21 height 8
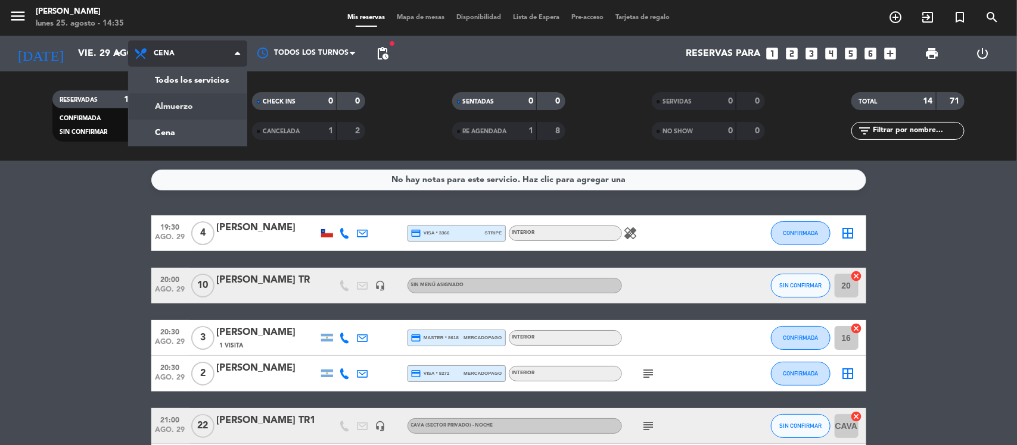
click at [176, 101] on div "menu [PERSON_NAME] [DATE] 25. agosto - 14:35 Mis reservas Mapa de mesas Disponi…" at bounding box center [508, 80] width 1017 height 161
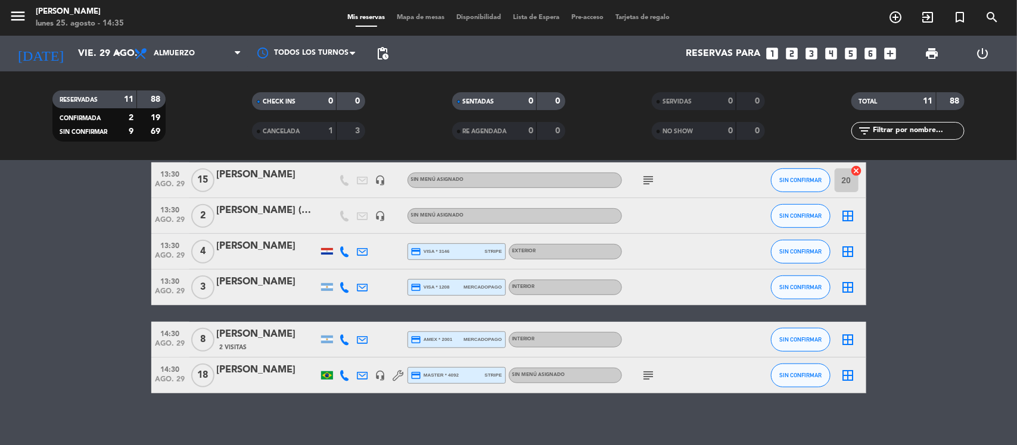
scroll to position [272, 0]
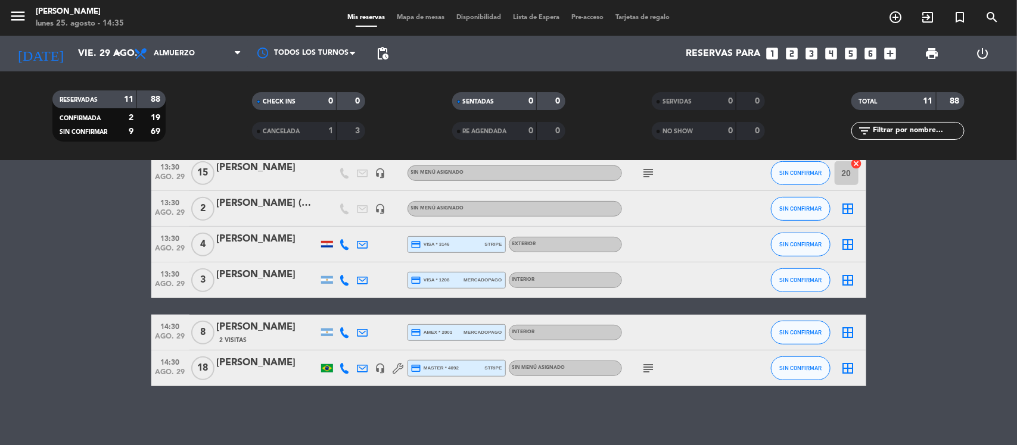
click at [645, 368] on icon "subject" at bounding box center [648, 369] width 14 height 14
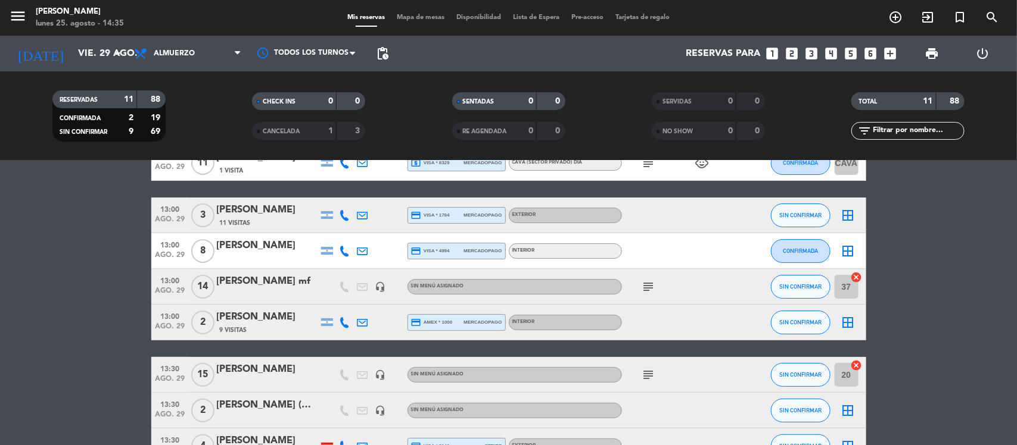
scroll to position [0, 0]
